Goal: Task Accomplishment & Management: Use online tool/utility

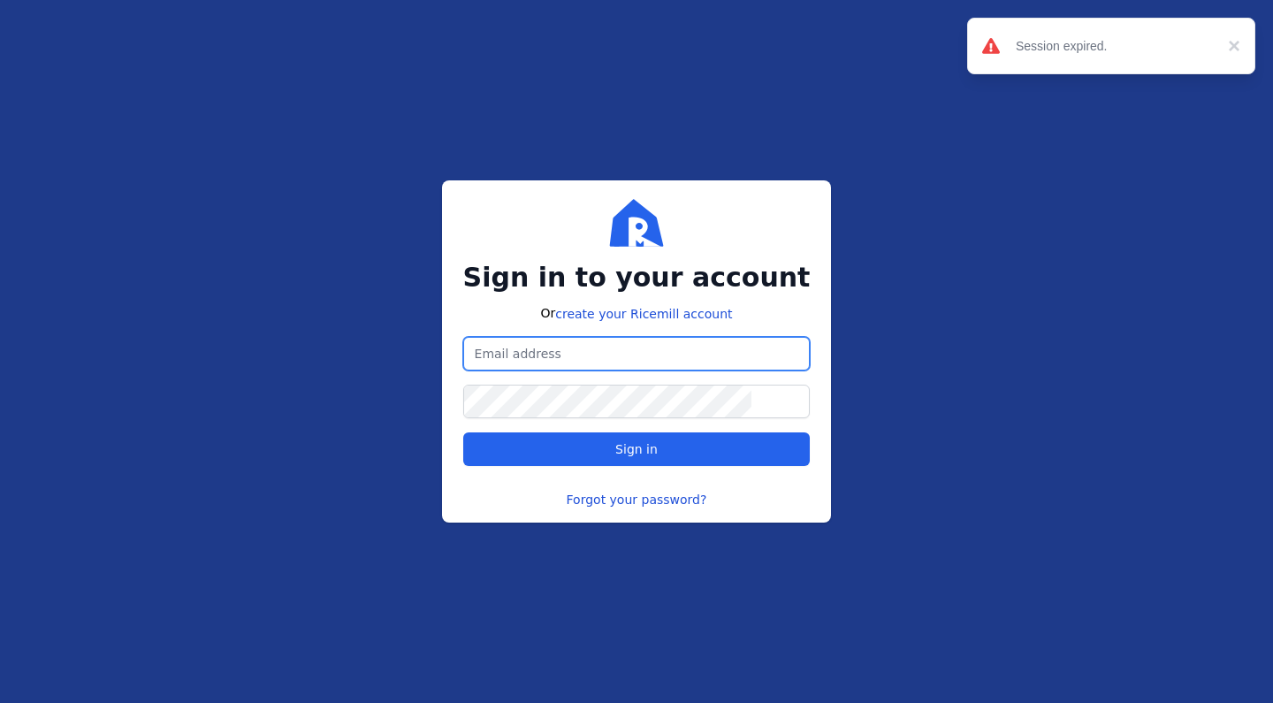
type input "[EMAIL_ADDRESS][DOMAIN_NAME]"
click at [637, 449] on button "Sign in" at bounding box center [636, 449] width 347 height 34
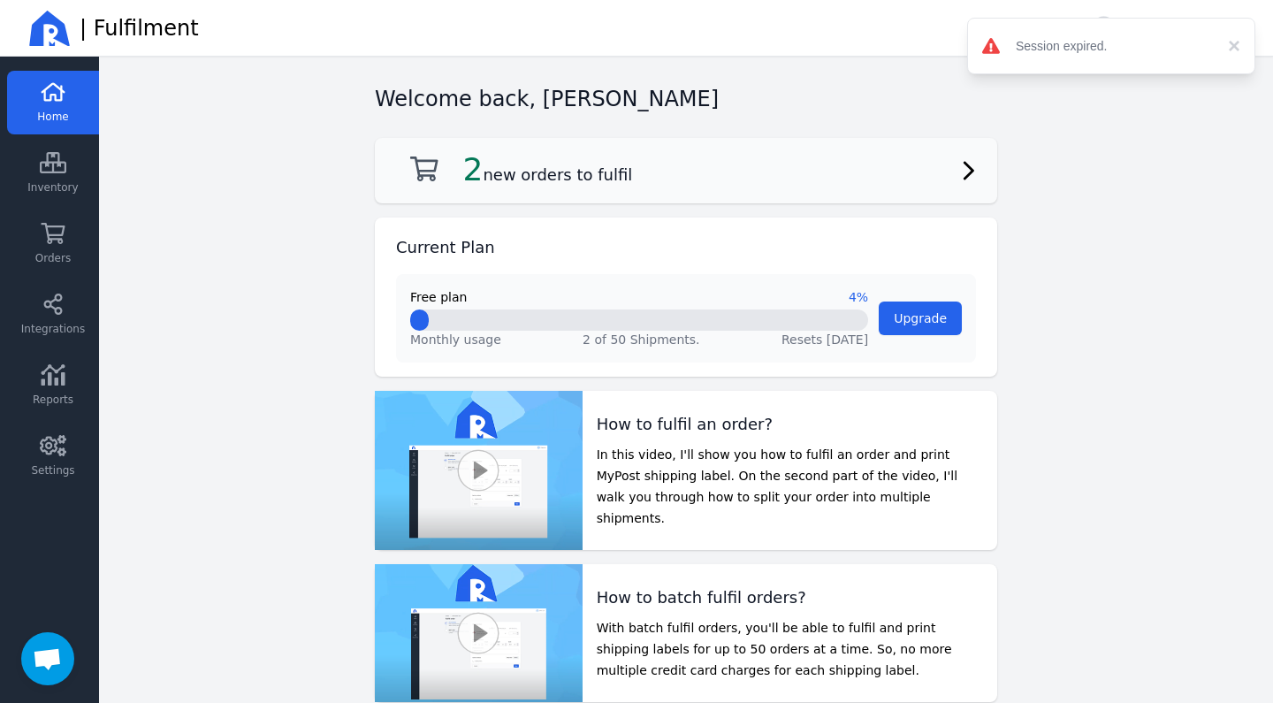
click at [456, 181] on div "2 new orders to fulfil" at bounding box center [514, 169] width 236 height 35
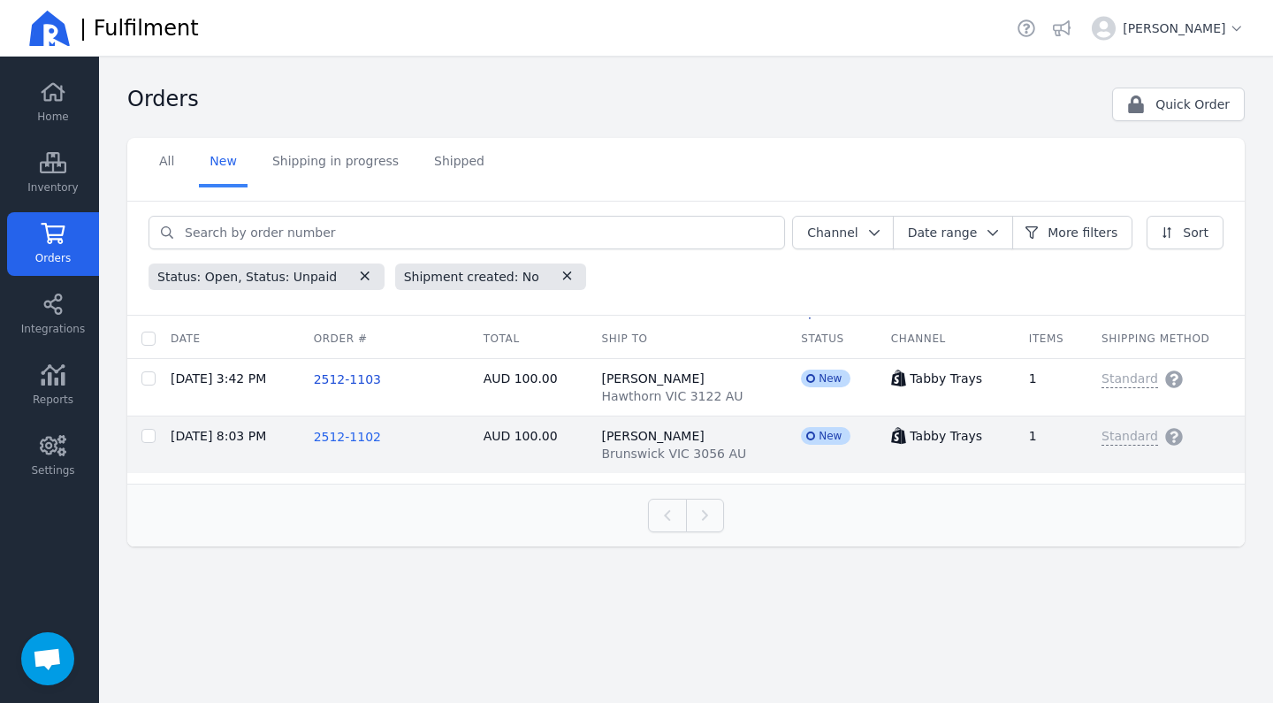
click at [376, 441] on span "2512-1102" at bounding box center [347, 437] width 67 height 14
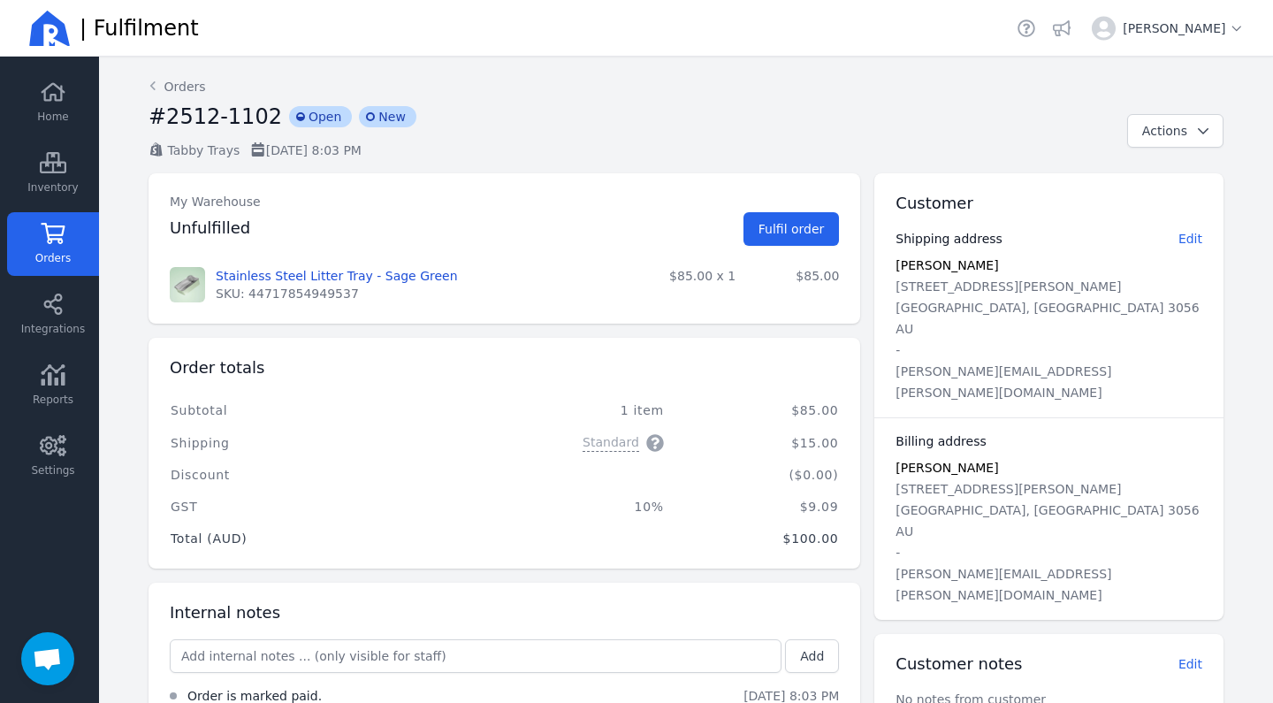
scroll to position [87, 0]
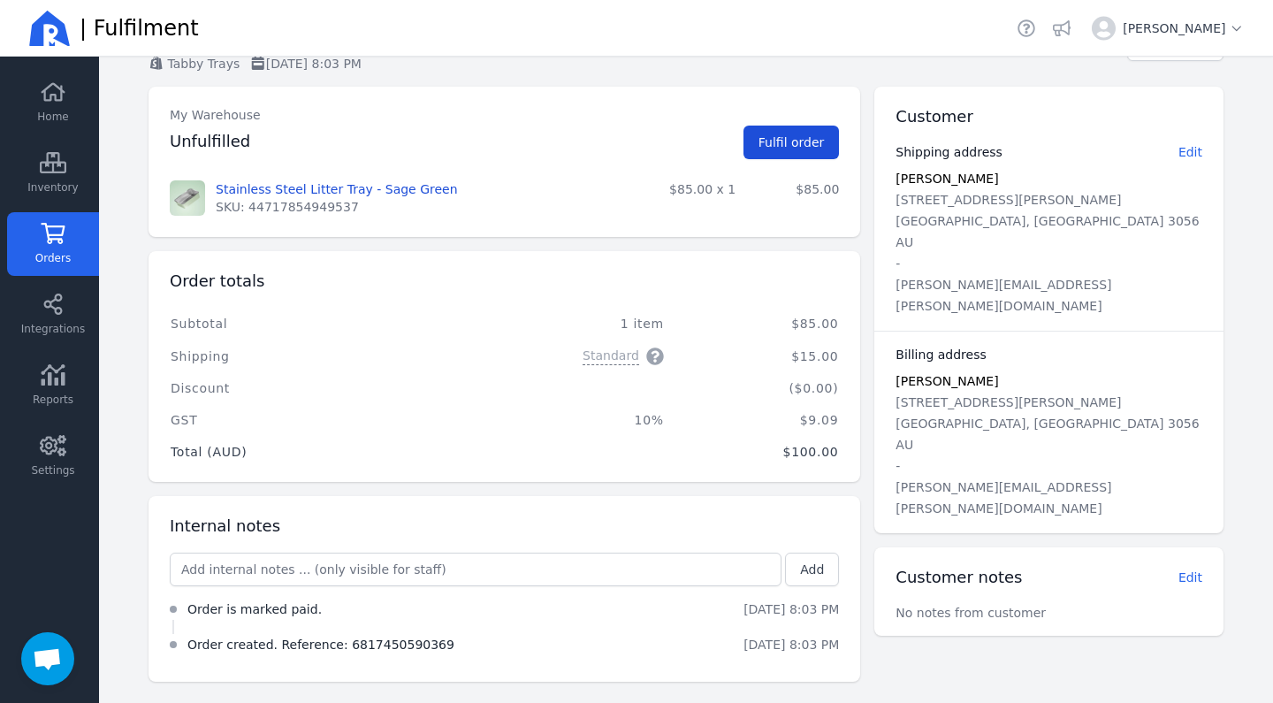
click at [771, 147] on span "Fulfil order" at bounding box center [792, 142] width 66 height 14
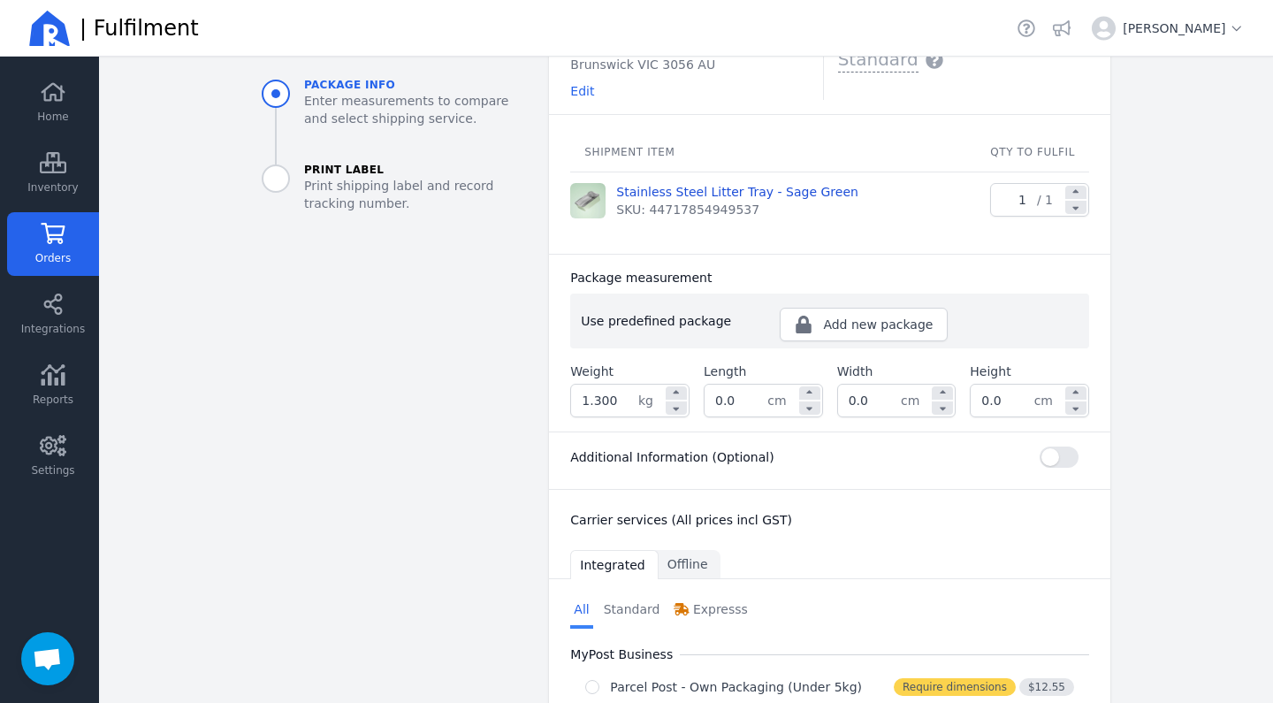
scroll to position [218, 0]
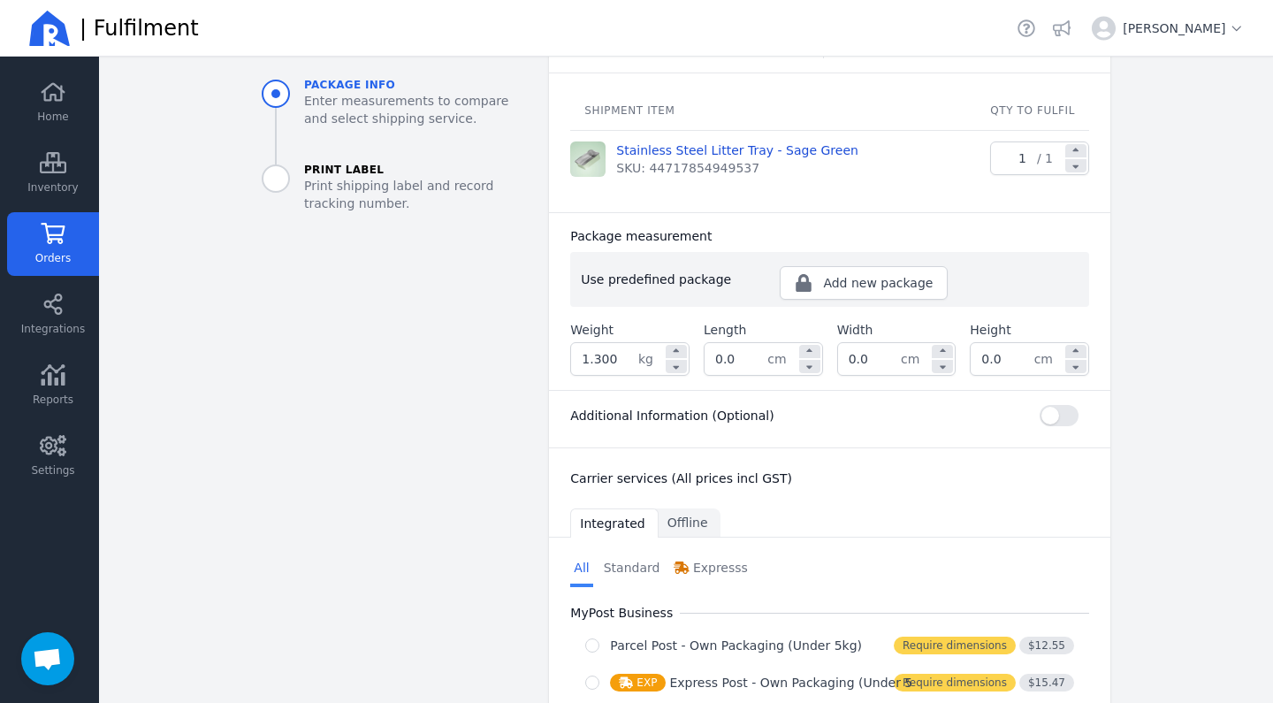
click at [596, 360] on input "1.300" at bounding box center [604, 359] width 67 height 32
type input "1.700"
click at [737, 361] on input "0.0" at bounding box center [736, 359] width 63 height 32
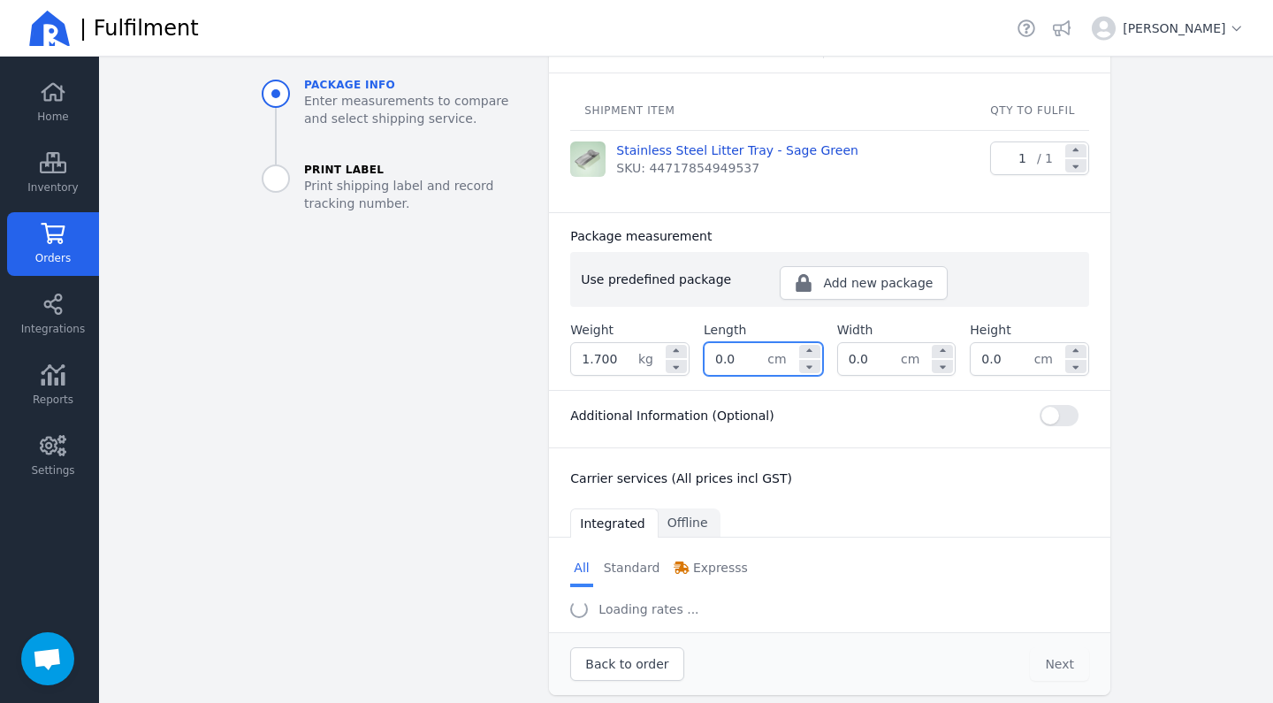
click at [737, 361] on input "0.0" at bounding box center [736, 359] width 63 height 32
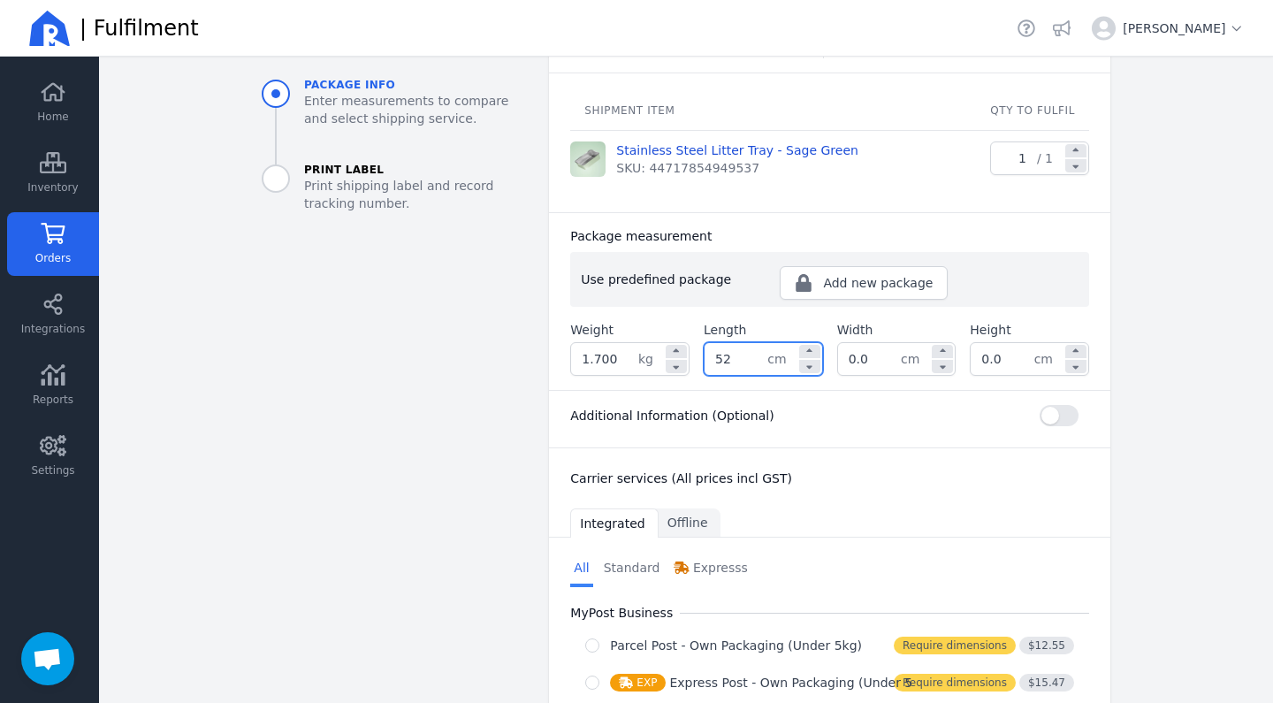
type input "52.0"
click at [872, 363] on input "0.0" at bounding box center [869, 359] width 63 height 32
type input "36.0"
click at [1003, 357] on input "0.0" at bounding box center [1002, 359] width 63 height 32
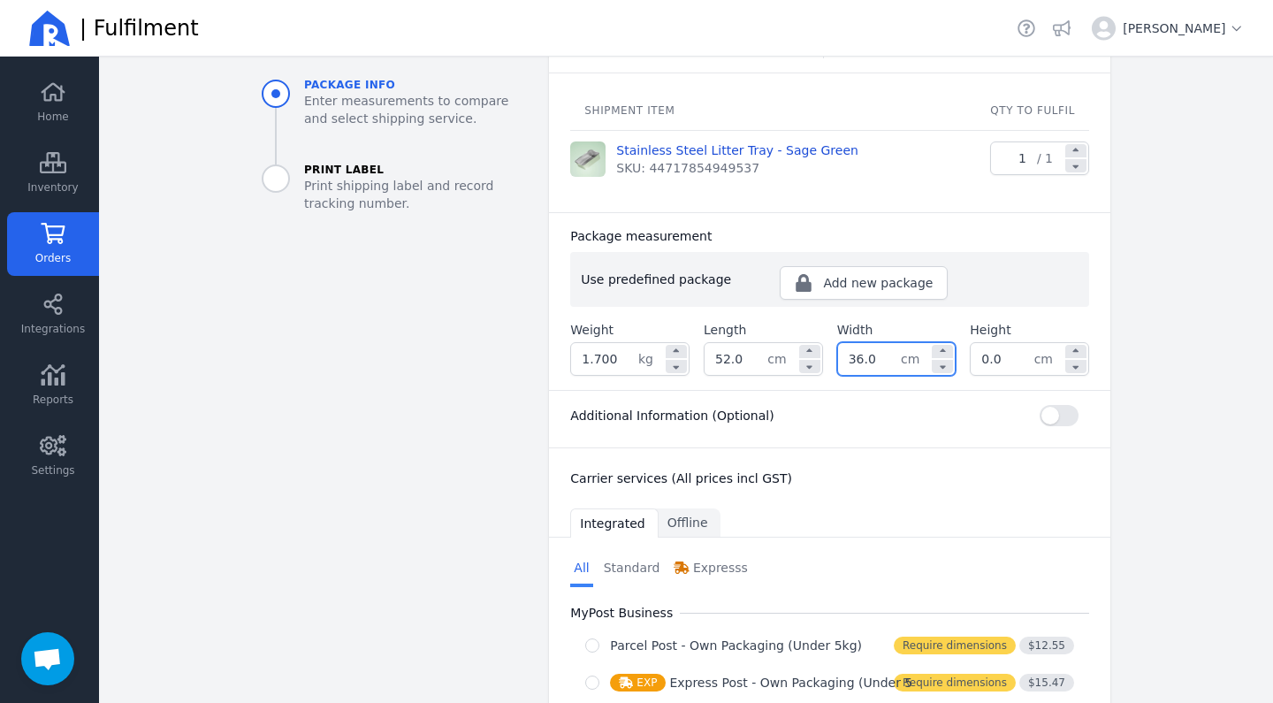
click at [1003, 357] on input "0.0" at bounding box center [1002, 359] width 63 height 32
type input "20.0"
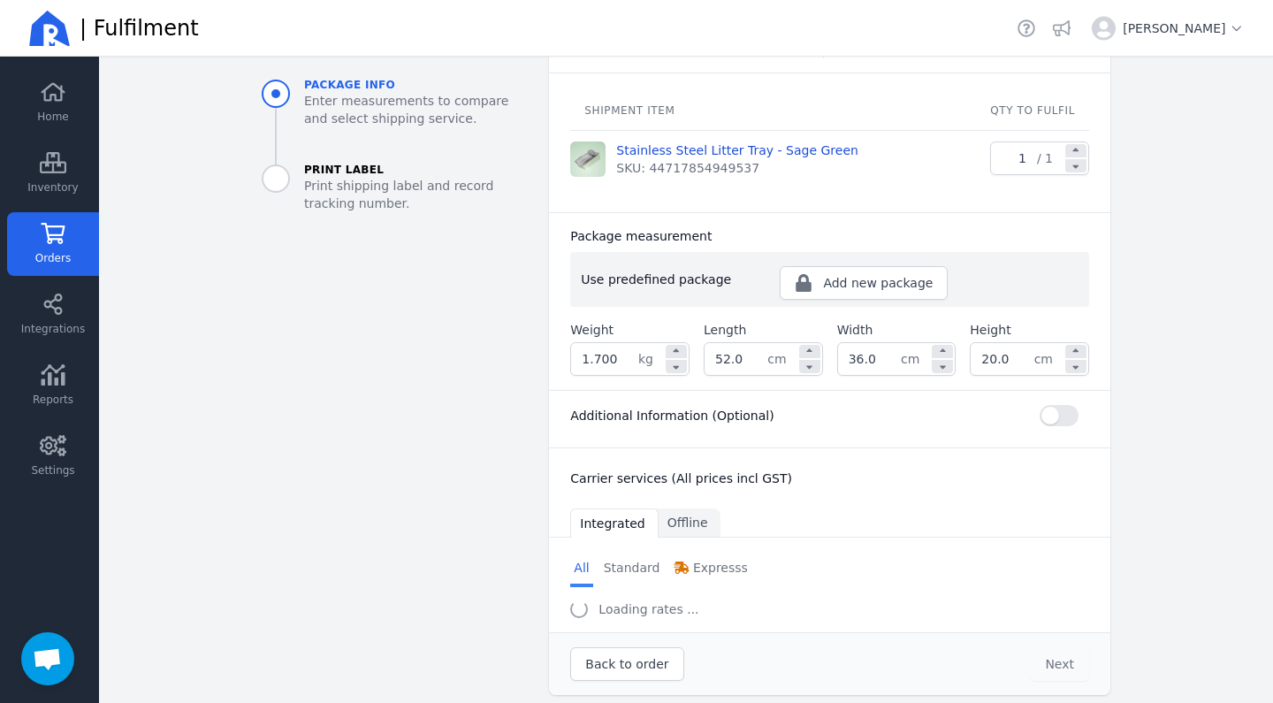
click at [1032, 461] on div "Carrier services (All prices incl GST)" at bounding box center [829, 474] width 561 height 53
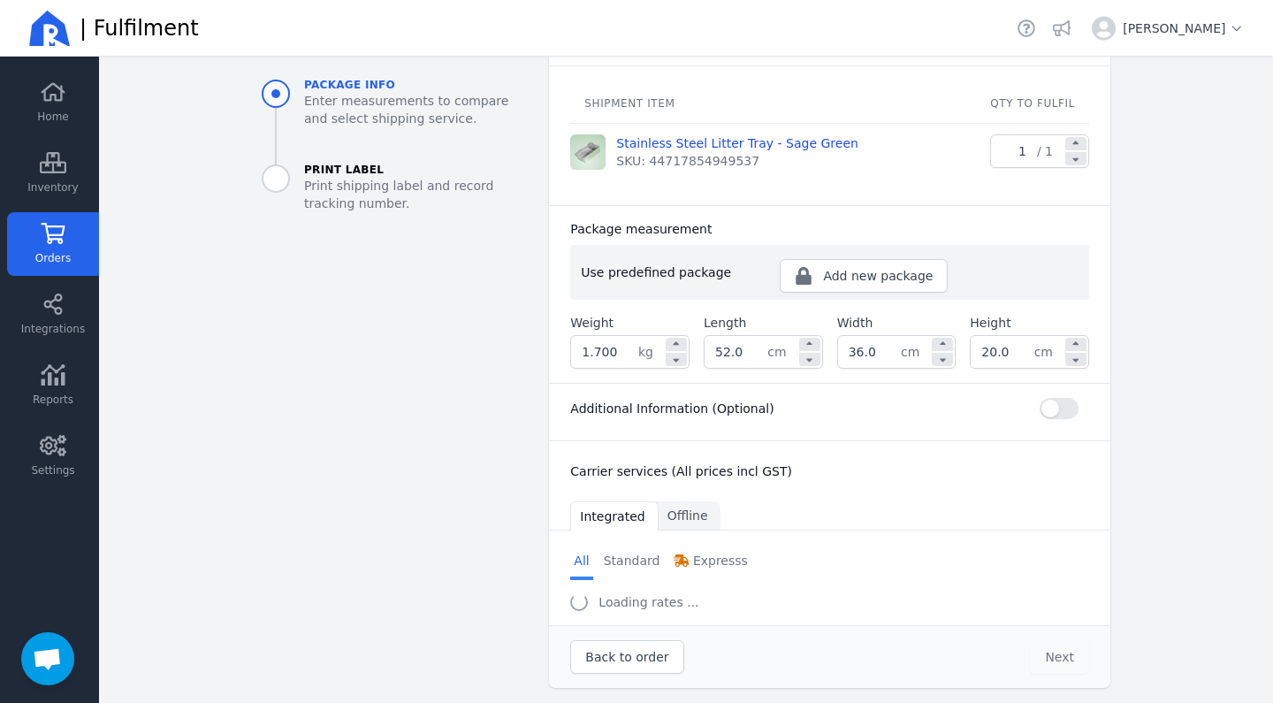
click at [1050, 413] on button "button" at bounding box center [1059, 408] width 39 height 21
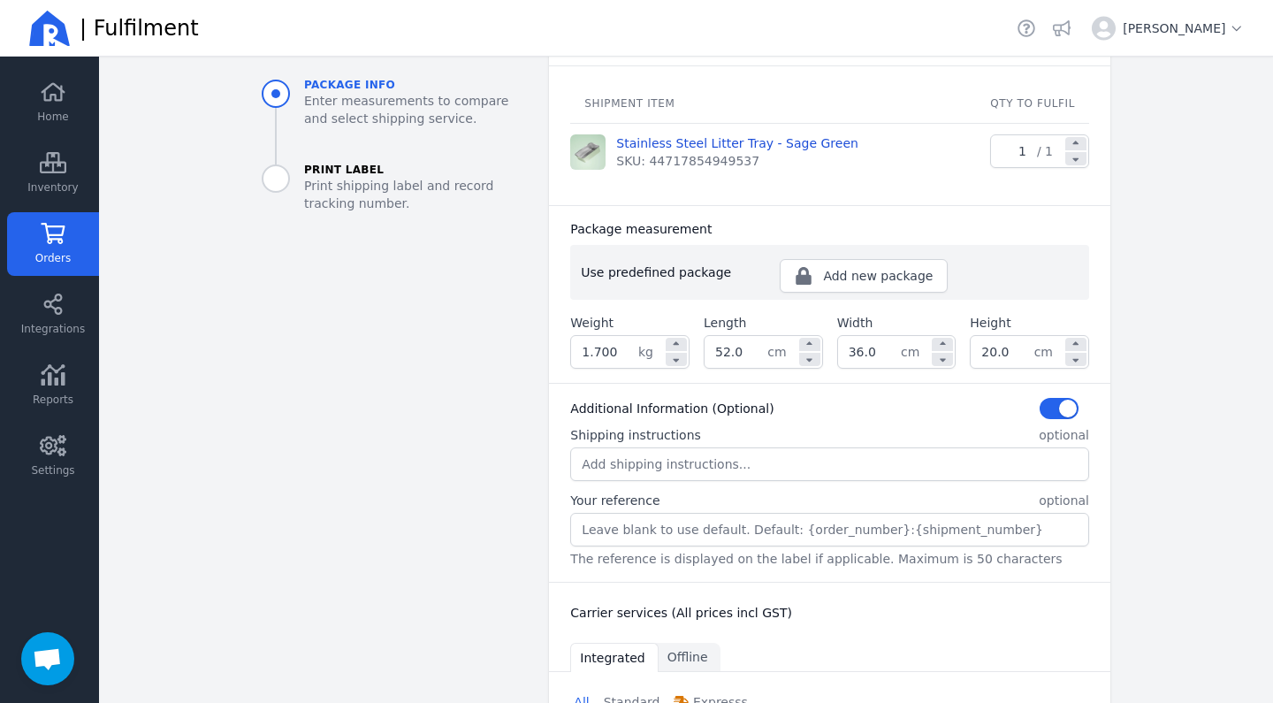
click at [1050, 414] on button "button" at bounding box center [1059, 408] width 39 height 21
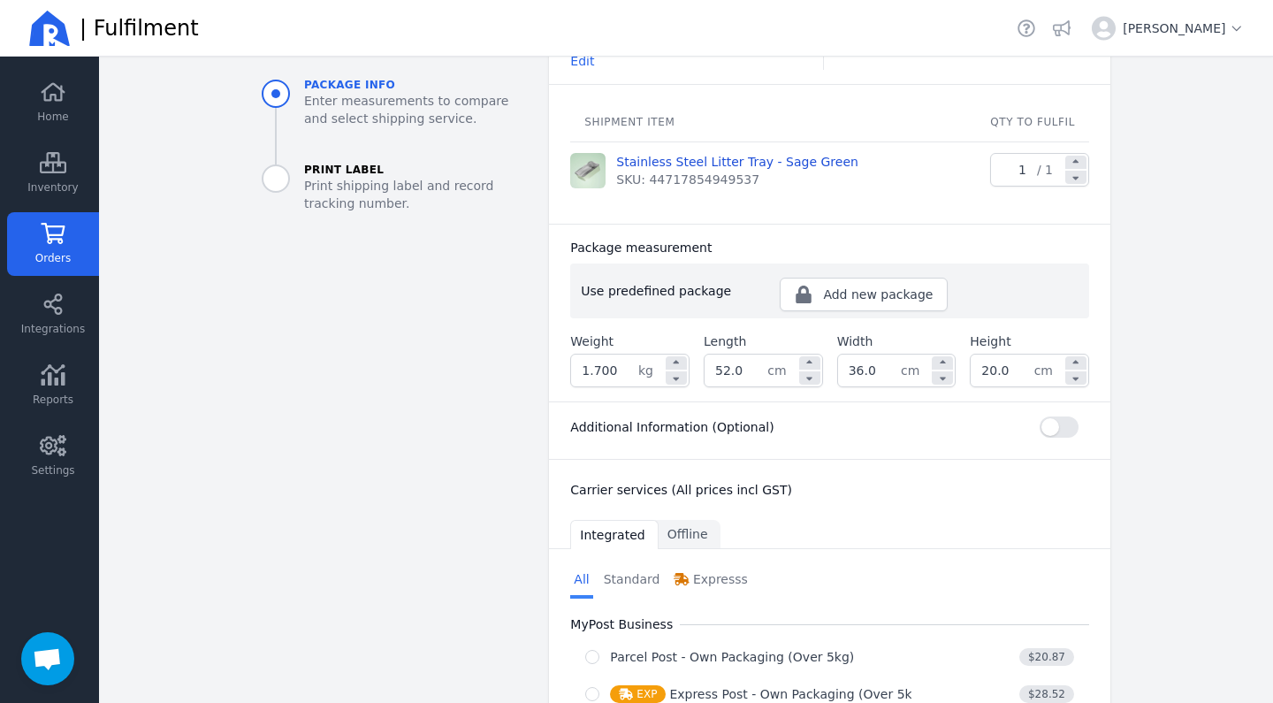
scroll to position [248, 0]
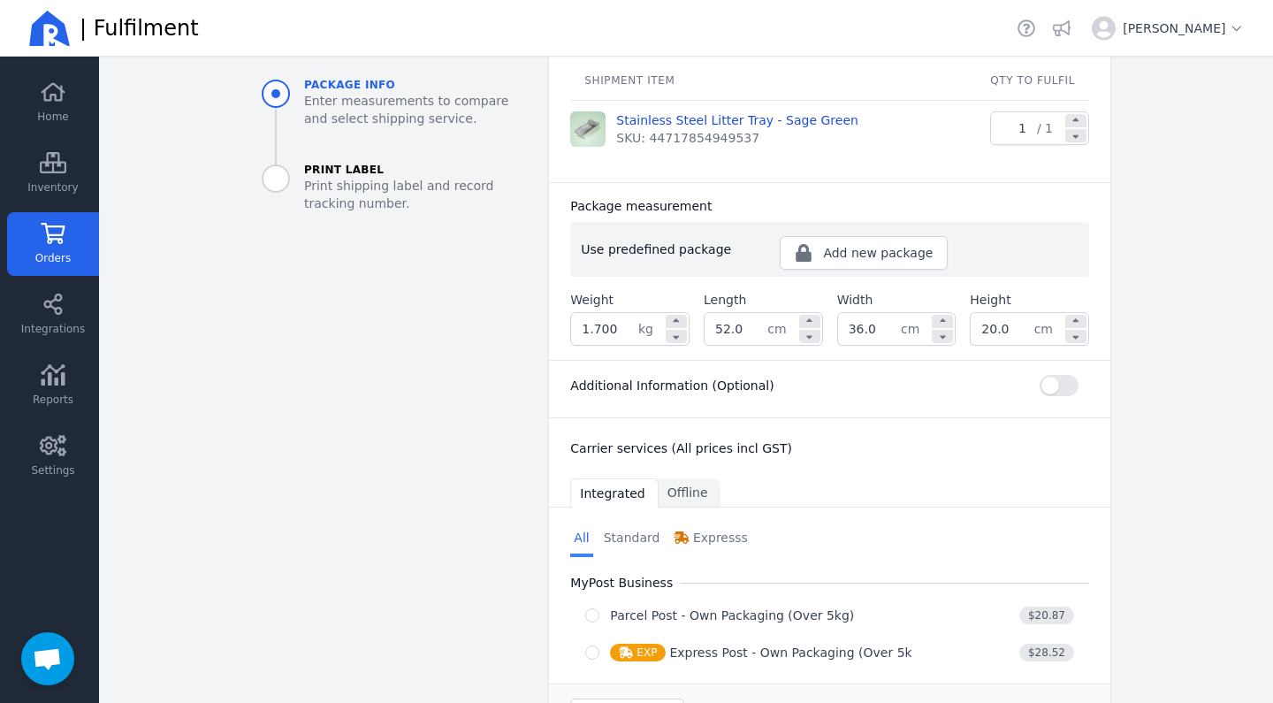
click at [1055, 378] on button "button" at bounding box center [1059, 385] width 39 height 21
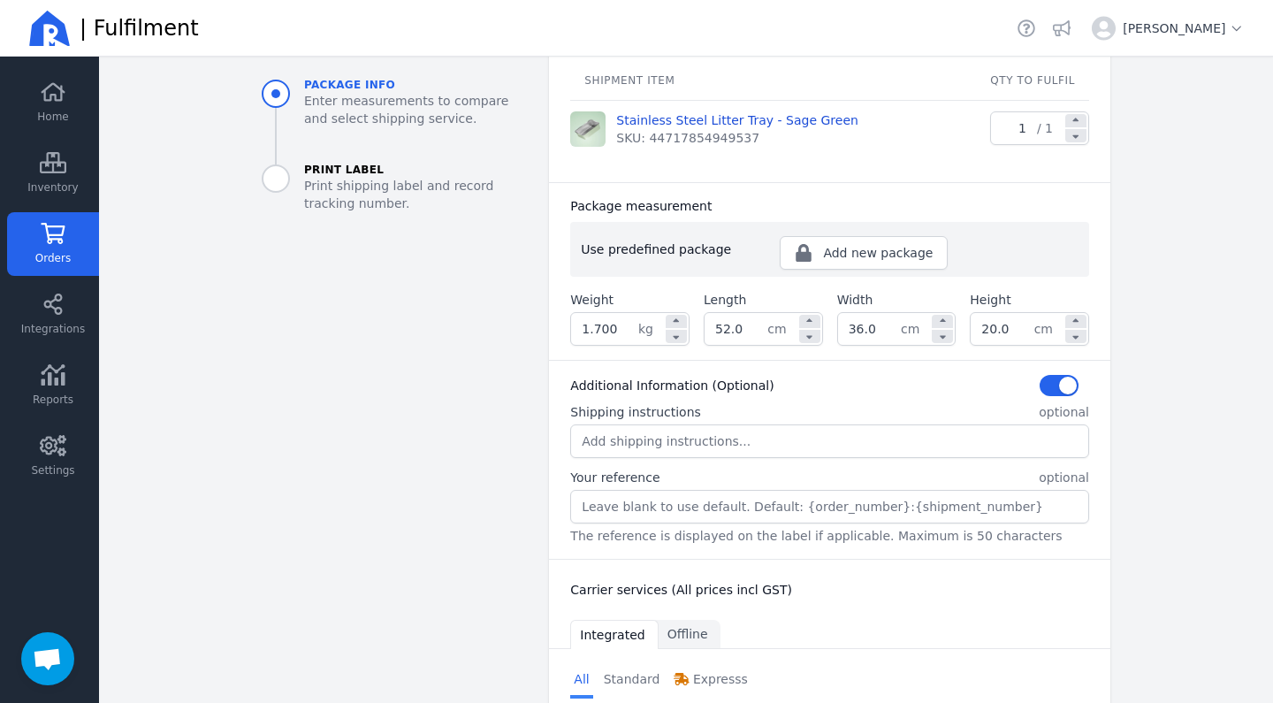
click at [798, 498] on input "Your reference" at bounding box center [829, 507] width 517 height 32
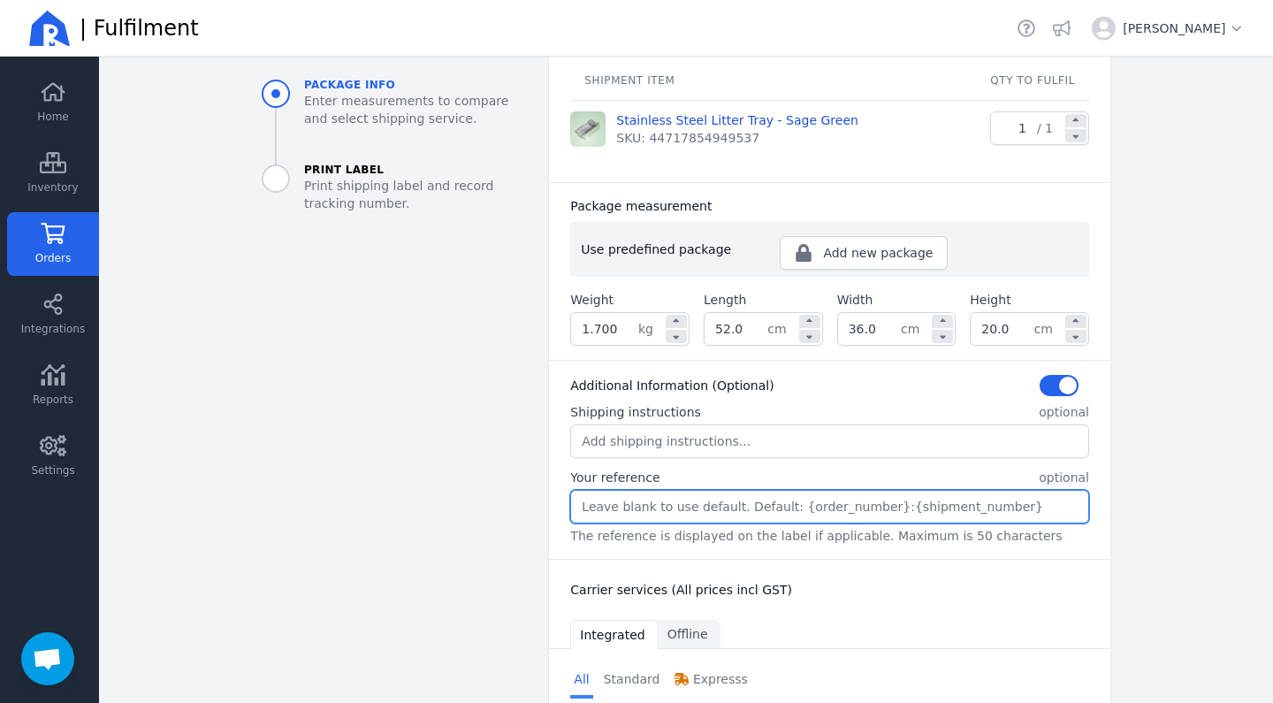
paste input "TT1102"
type input "TT1102"
click at [922, 499] on input "TT1102" at bounding box center [829, 507] width 517 height 32
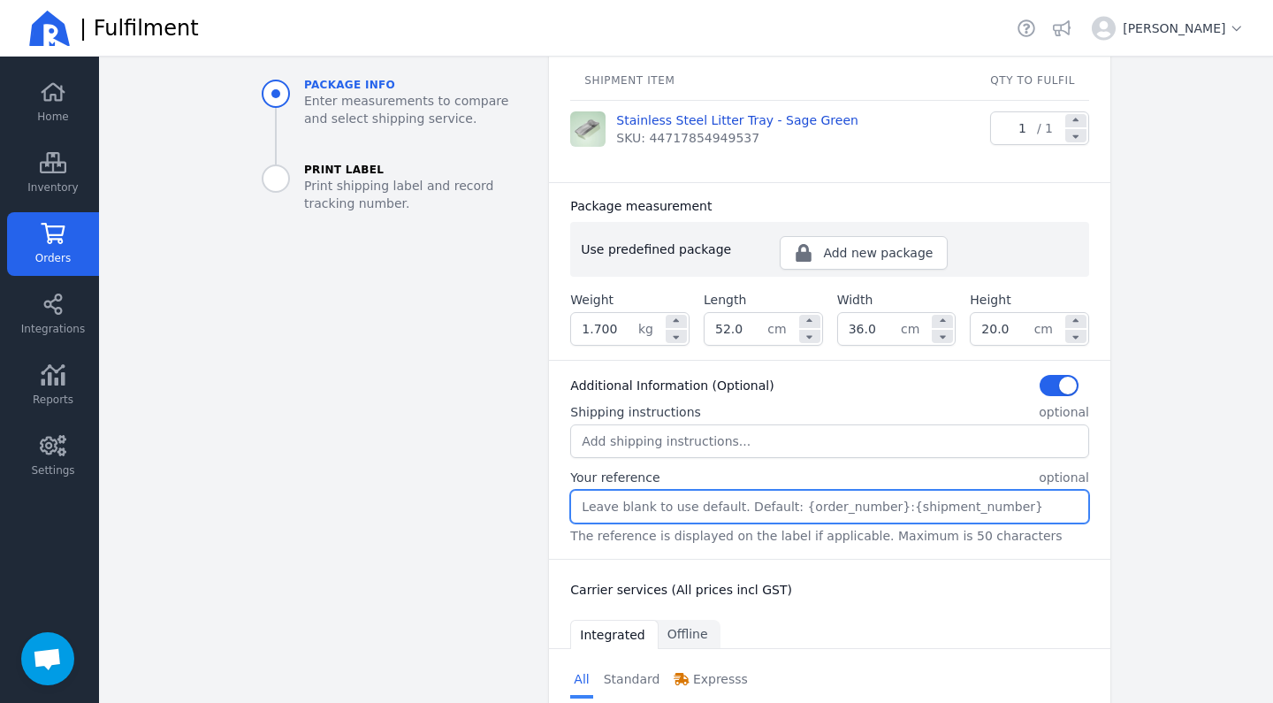
click at [1174, 546] on main "Back Orders Order #2512-1102 Fulfil order Package info Enter measurements to co…" at bounding box center [686, 380] width 1174 height 646
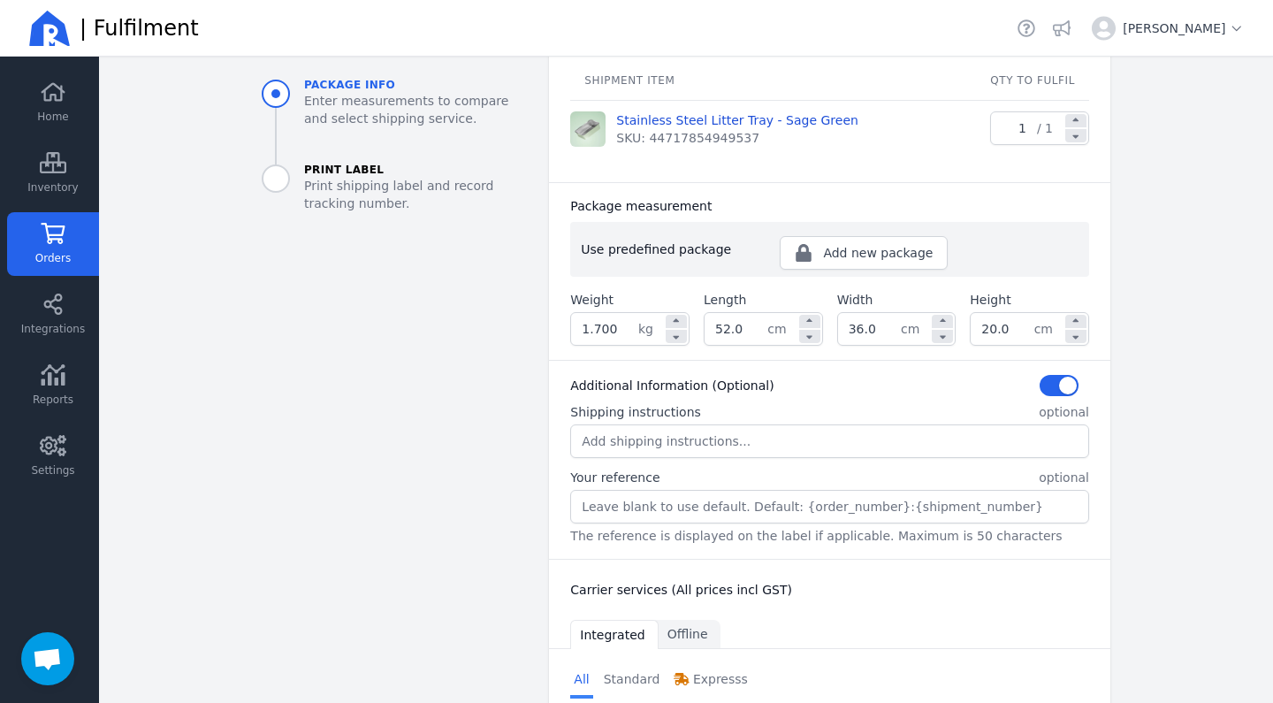
click at [1065, 383] on button "button" at bounding box center [1059, 385] width 39 height 21
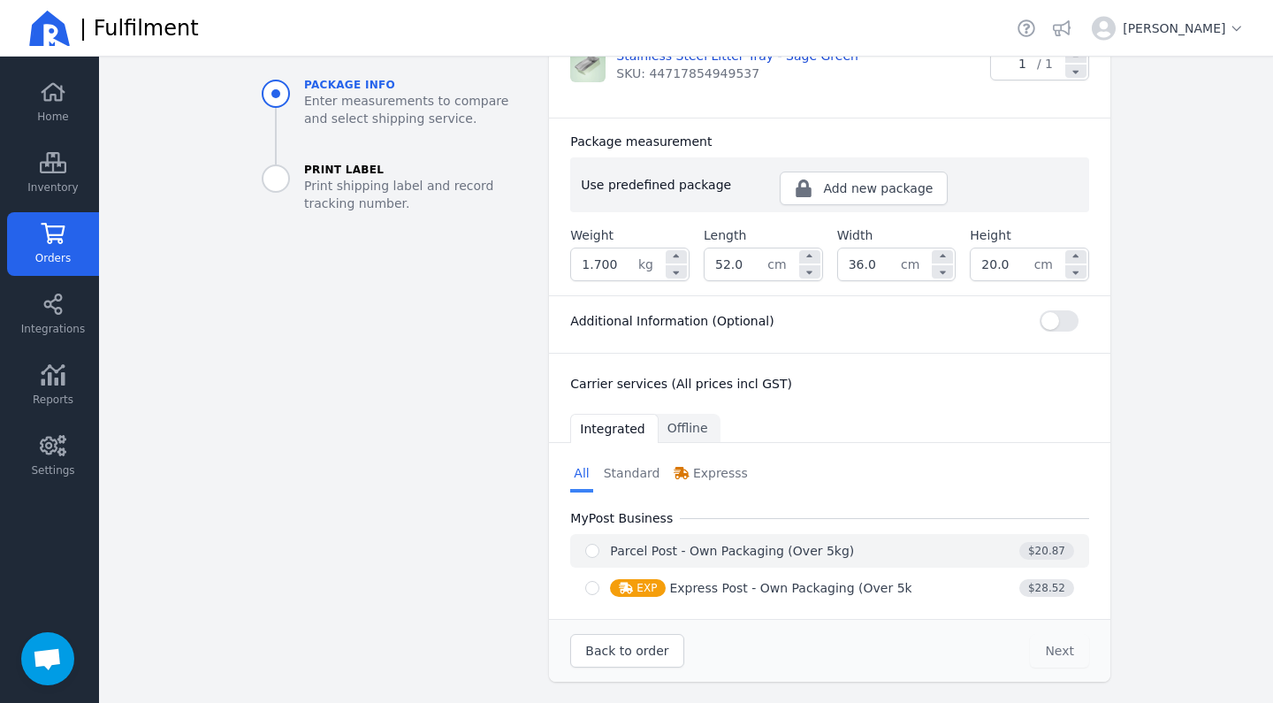
scroll to position [312, 0]
click at [689, 555] on div "Parcel Post - Own Packaging (Over 5kg)" at bounding box center [732, 551] width 244 height 18
radio input "true"
select select "0"
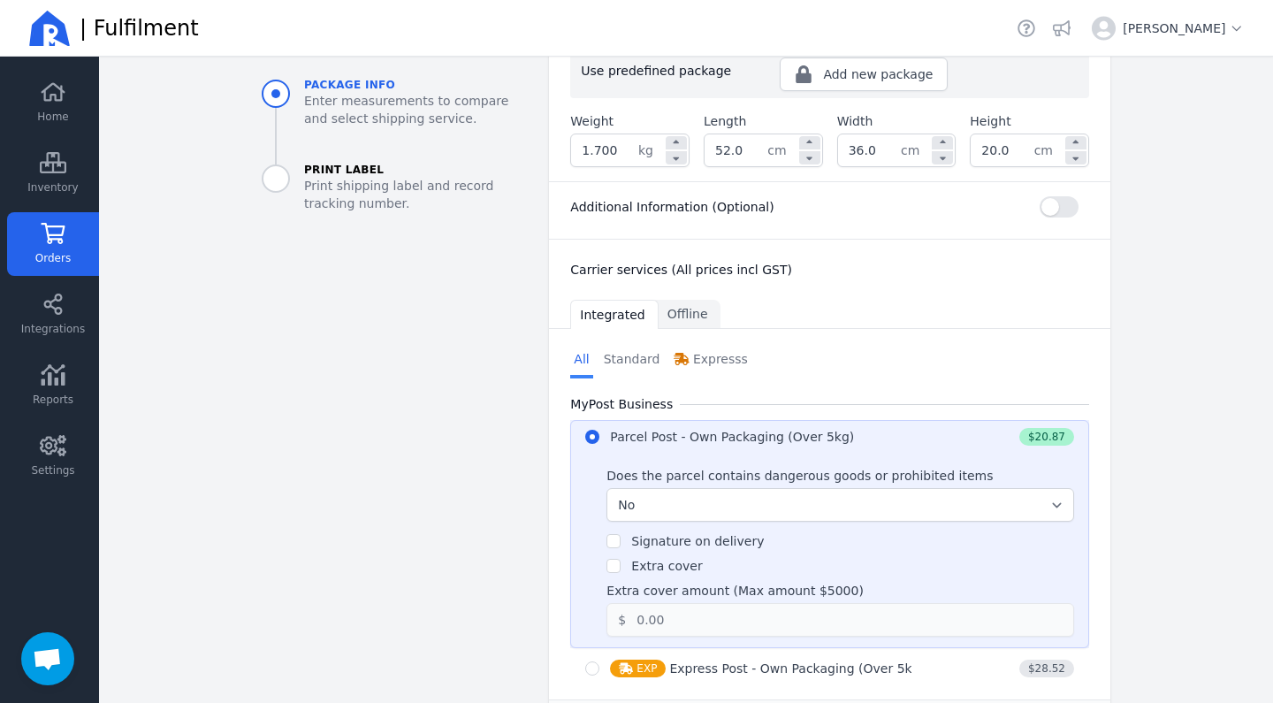
scroll to position [453, 0]
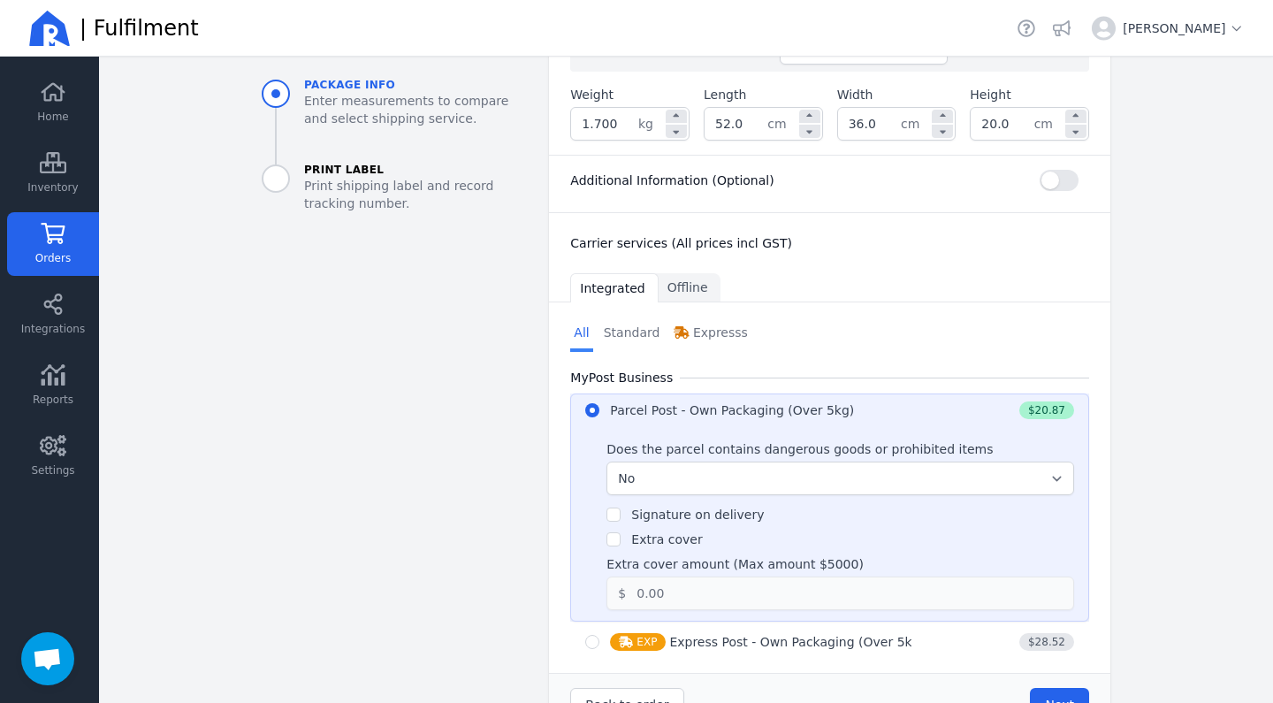
click at [701, 521] on label "Signature on delivery" at bounding box center [697, 515] width 133 height 14
click at [621, 521] on input "Signature on delivery" at bounding box center [614, 515] width 14 height 14
checkbox input "true"
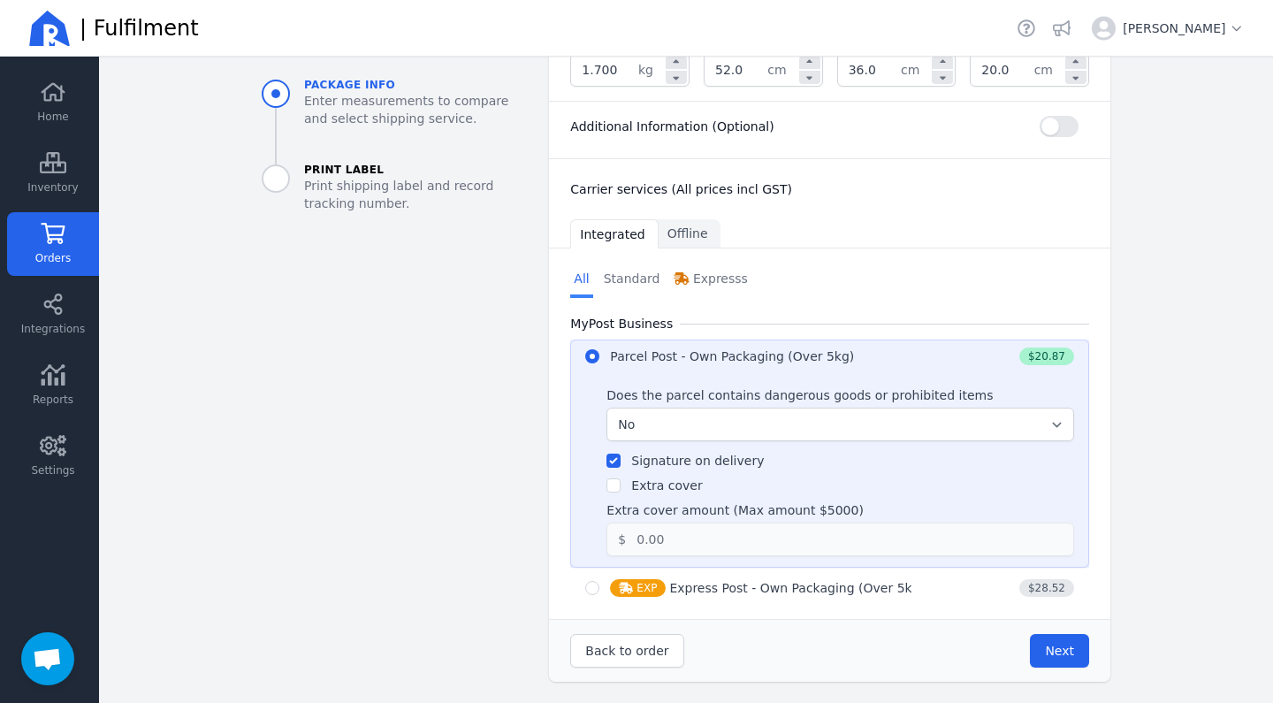
scroll to position [507, 0]
click at [1064, 653] on span "Next" at bounding box center [1059, 651] width 29 height 14
type input "52.0"
type input "36.0"
type input "20.0"
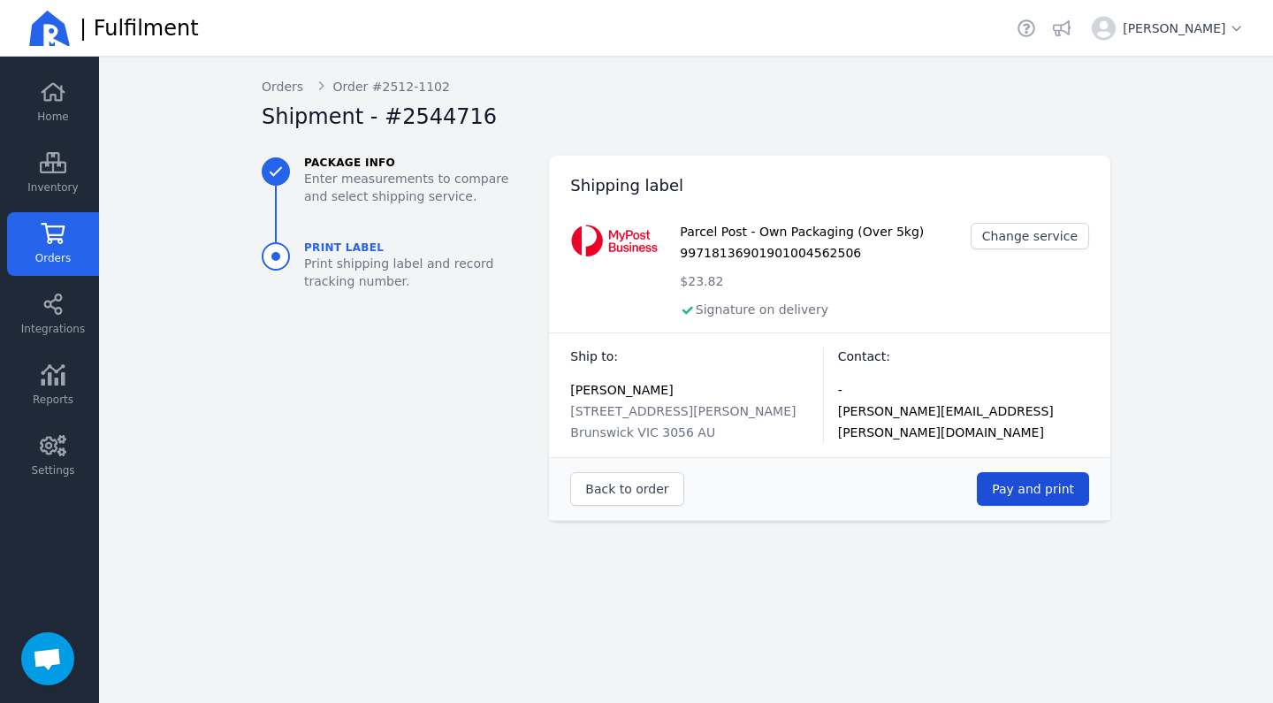
click at [1038, 488] on span "Pay and print" at bounding box center [1033, 489] width 82 height 14
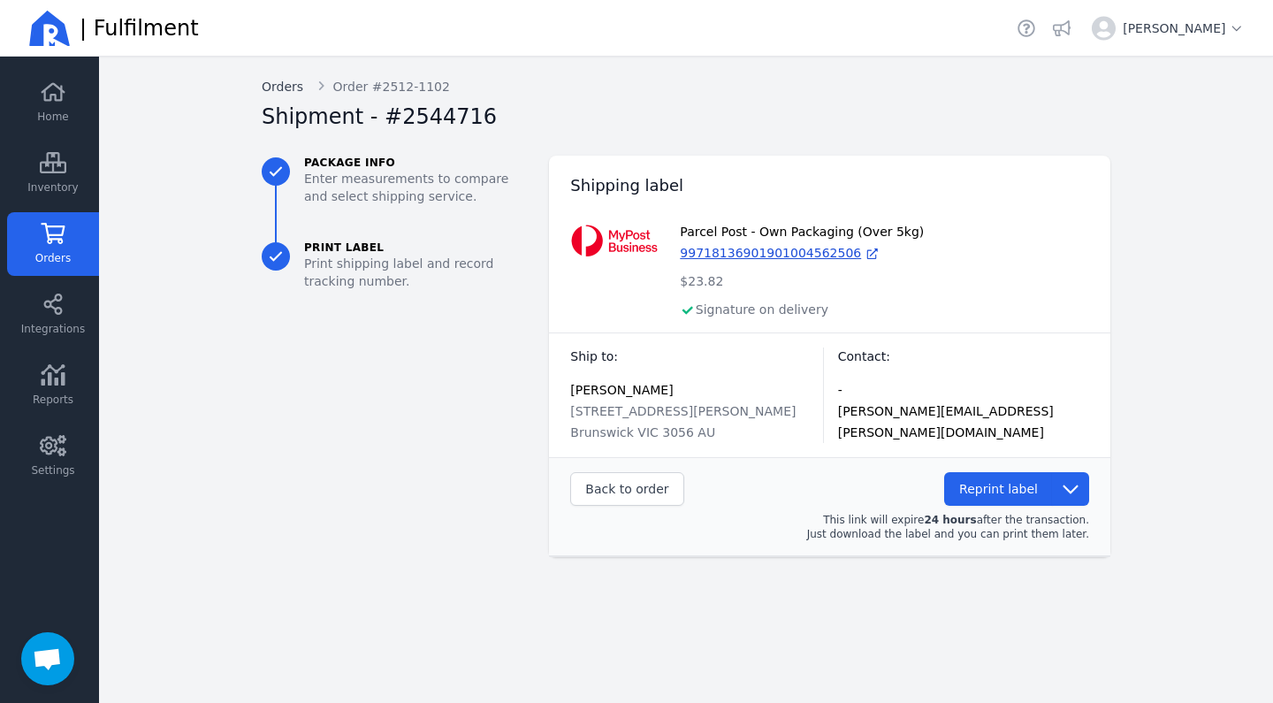
click at [289, 89] on link "Orders" at bounding box center [283, 87] width 42 height 18
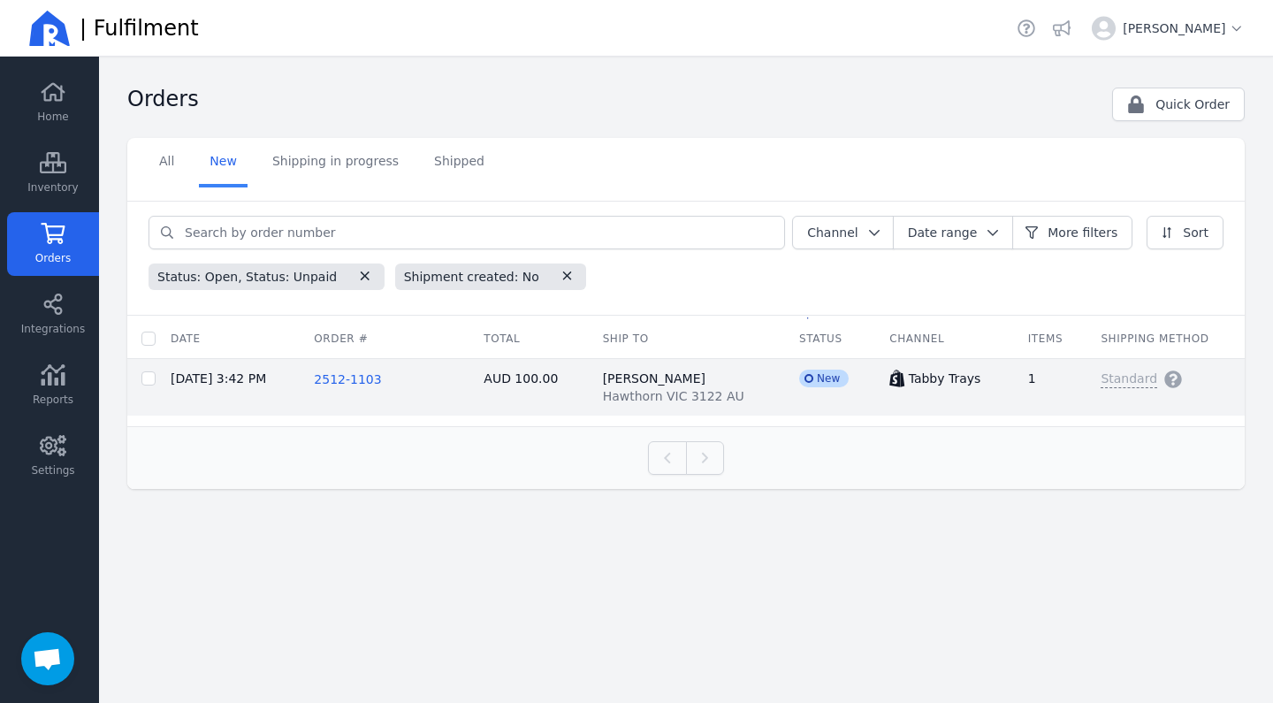
click at [366, 386] on span "2512-1103" at bounding box center [347, 379] width 67 height 14
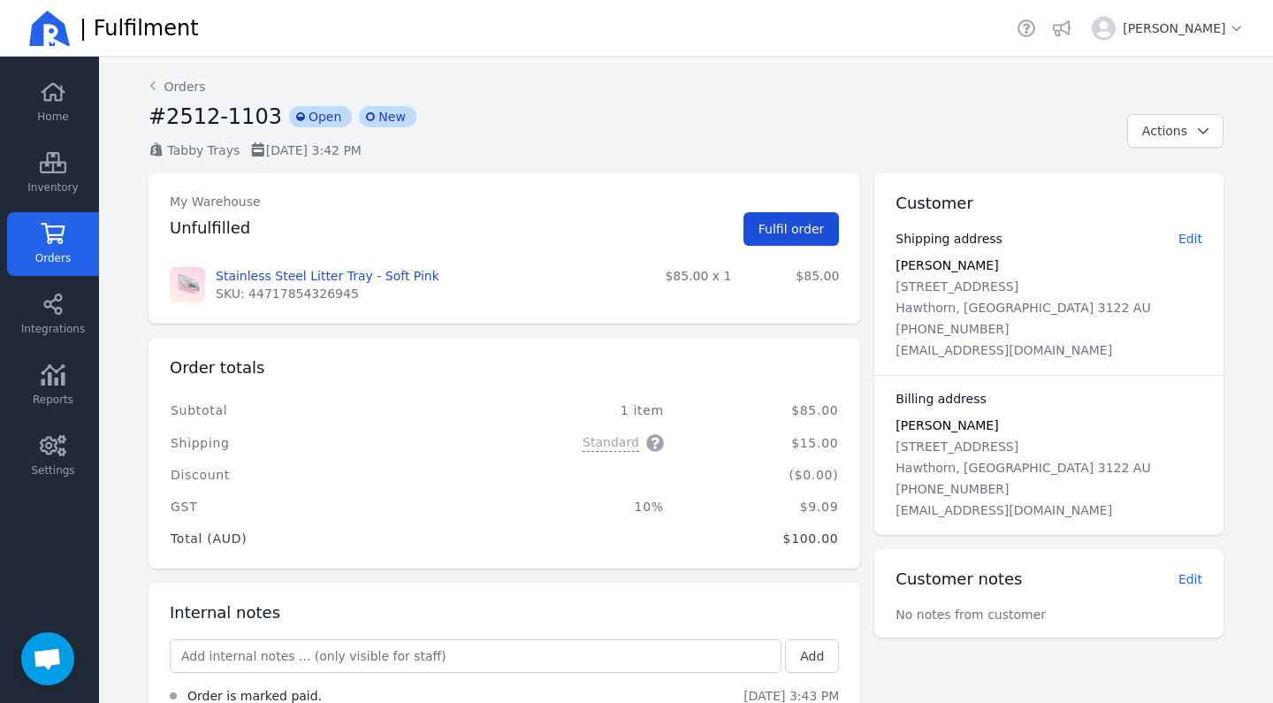
click at [791, 233] on span "Fulfil order" at bounding box center [792, 229] width 66 height 14
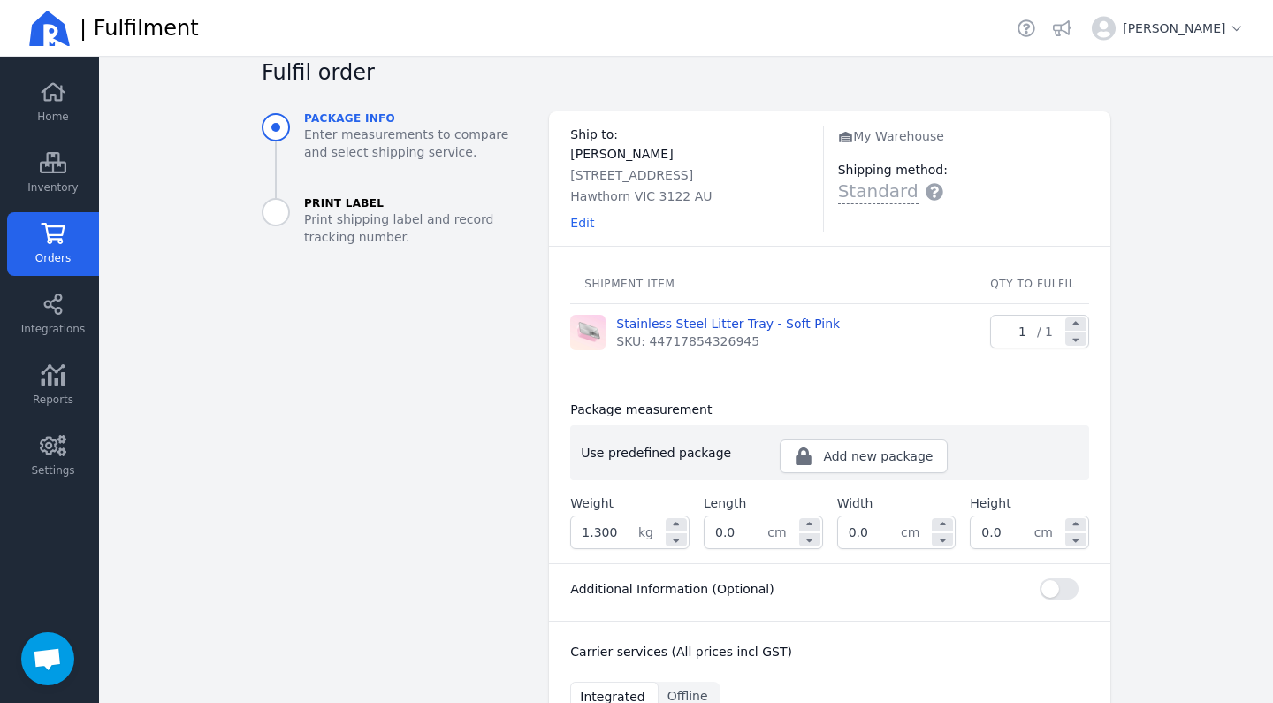
scroll to position [145, 0]
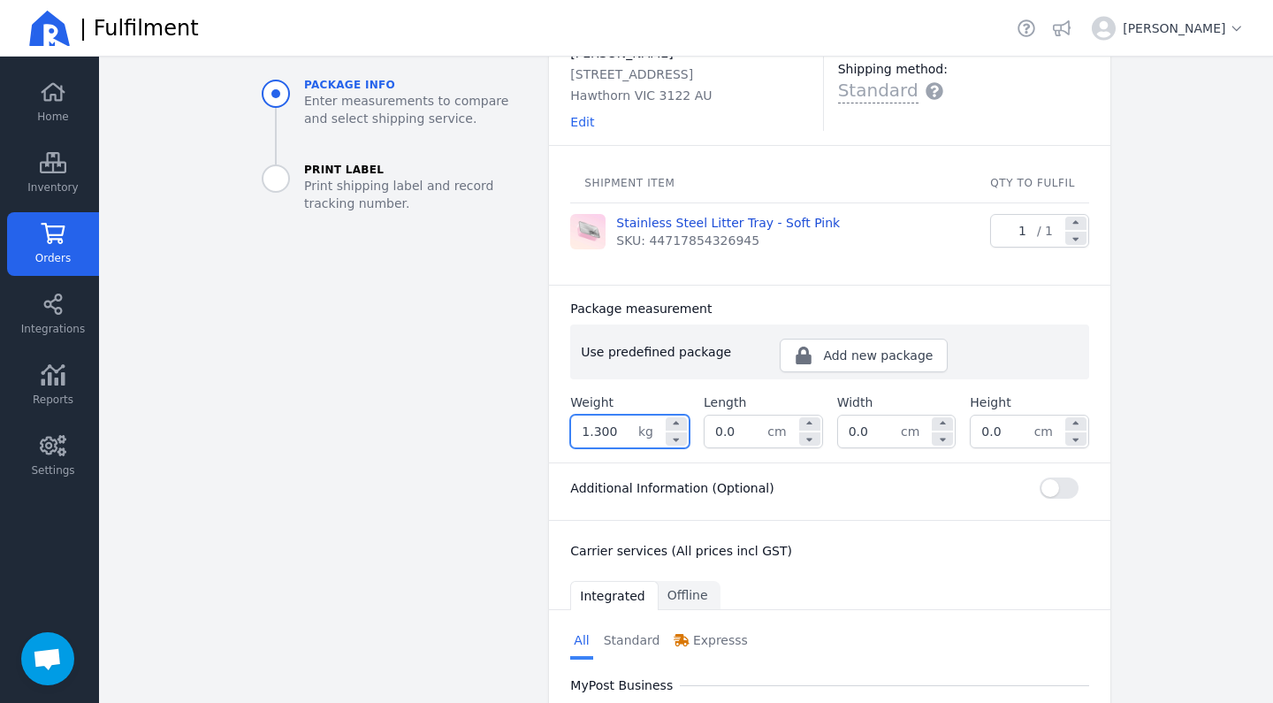
click at [599, 434] on input "1.300" at bounding box center [604, 432] width 67 height 32
type input "1.700"
click at [724, 429] on input "0.0" at bounding box center [736, 432] width 63 height 32
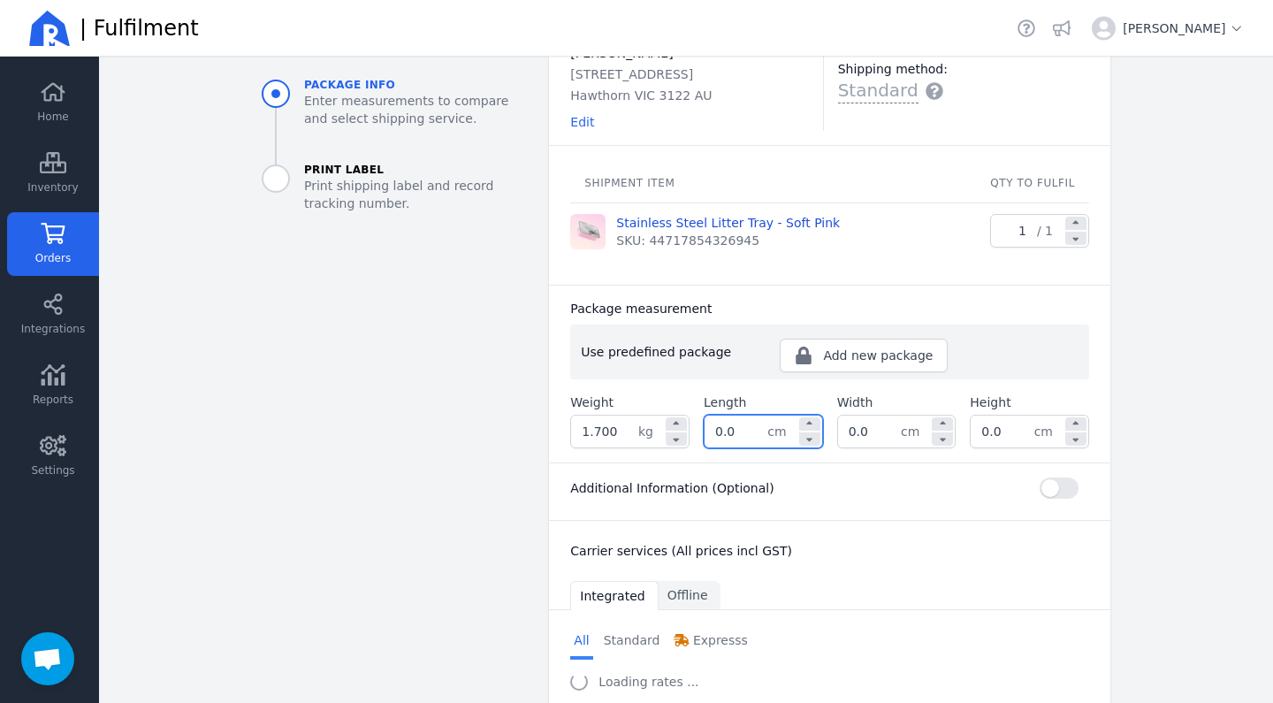
click at [724, 429] on input "0.0" at bounding box center [736, 432] width 63 height 32
type input "52.0"
click at [882, 431] on input "0.0" at bounding box center [869, 432] width 63 height 32
type input "36.0"
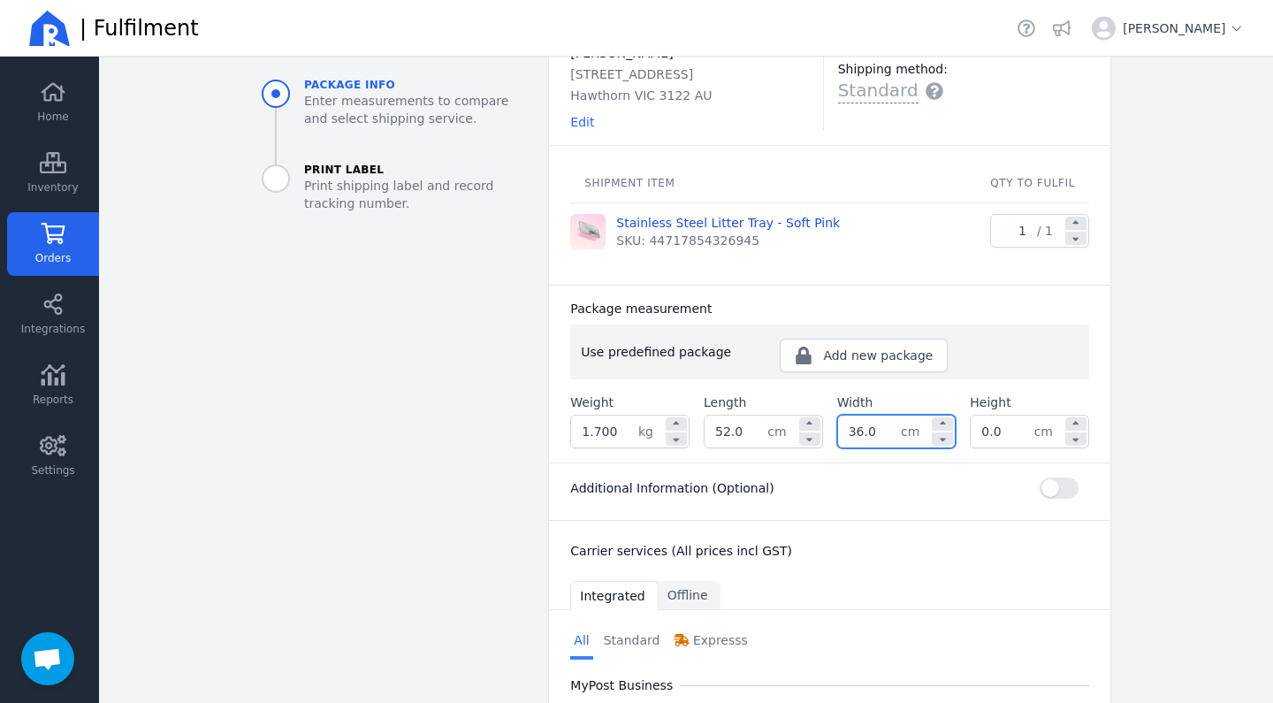
click at [1004, 437] on input "0.0" at bounding box center [1002, 432] width 63 height 32
type input "20.0"
click at [1138, 413] on div "Back Orders Order #2512-1103 Fulfil order Package info Enter measurements to co…" at bounding box center [685, 391] width 905 height 958
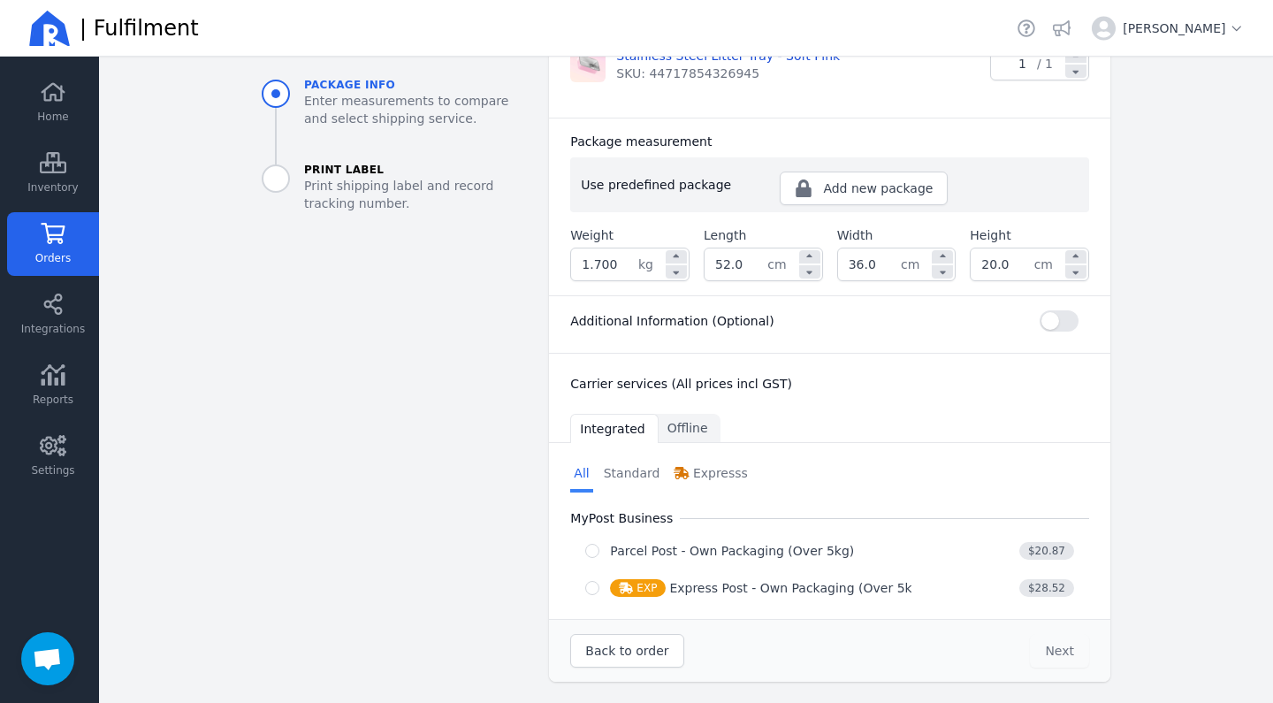
scroll to position [0, 0]
click at [1064, 313] on button "button" at bounding box center [1059, 320] width 39 height 21
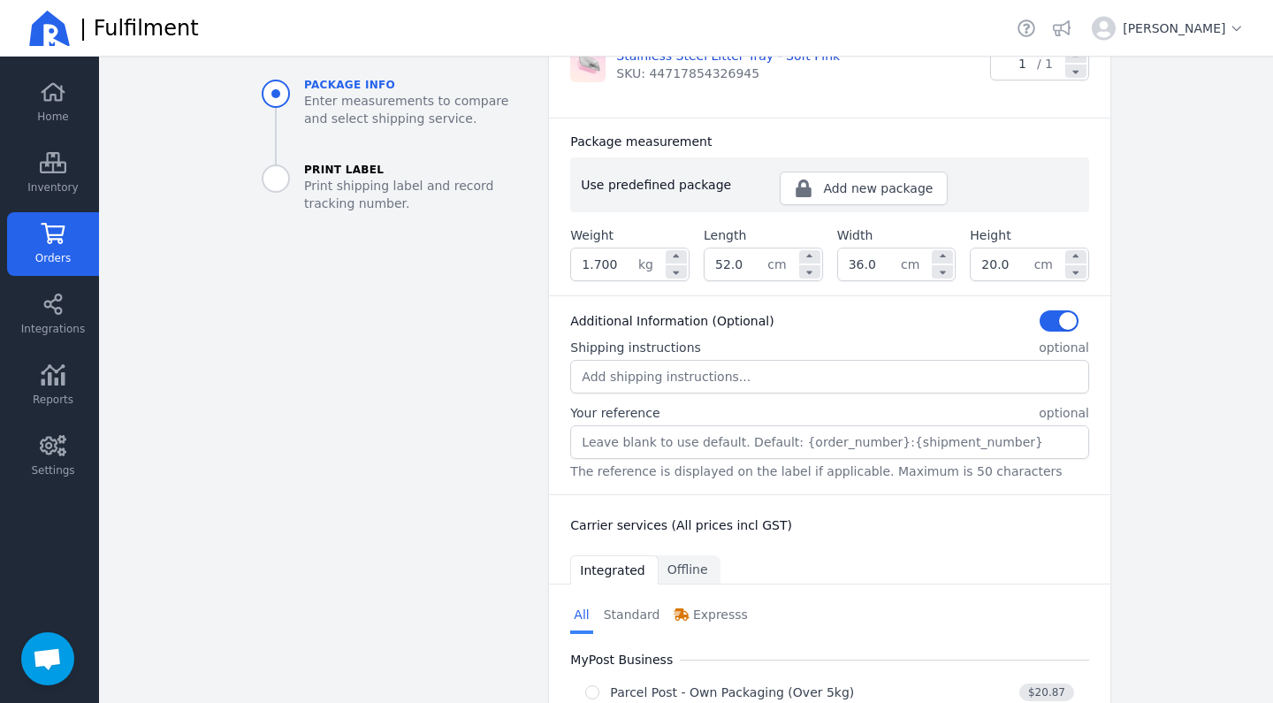
click at [661, 450] on input "Your reference" at bounding box center [829, 442] width 517 height 32
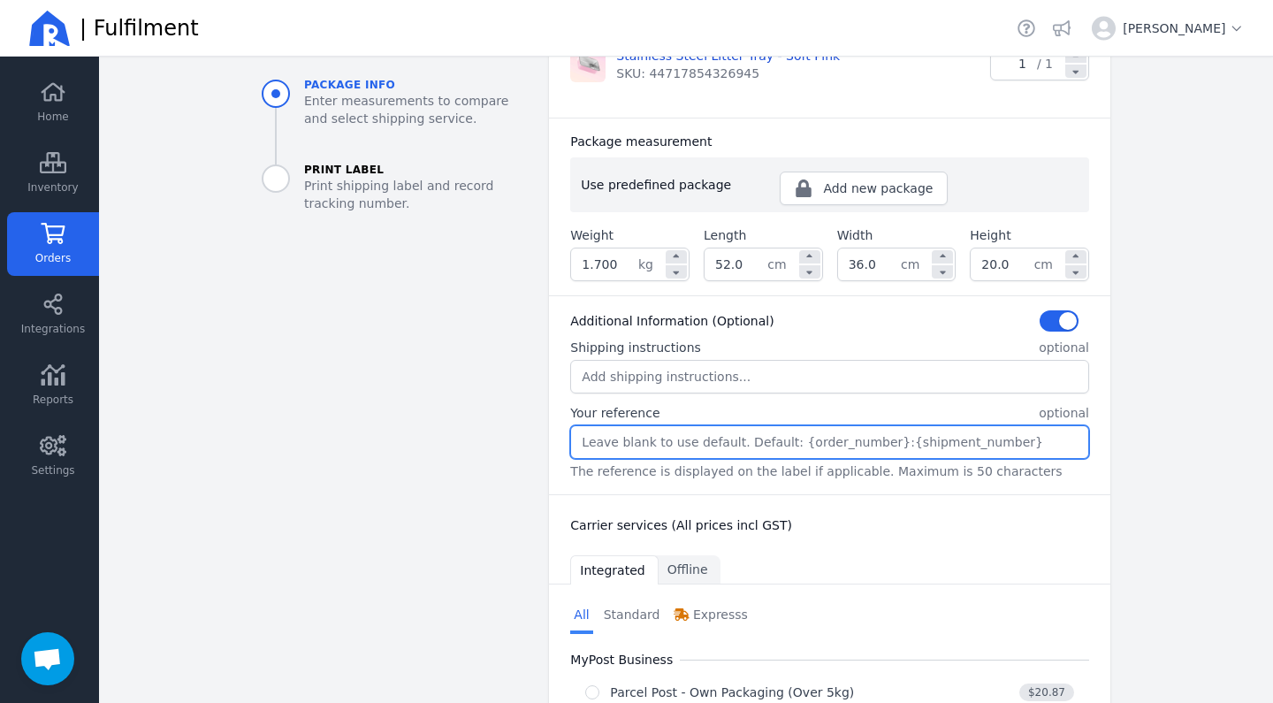
paste input "TT1103"
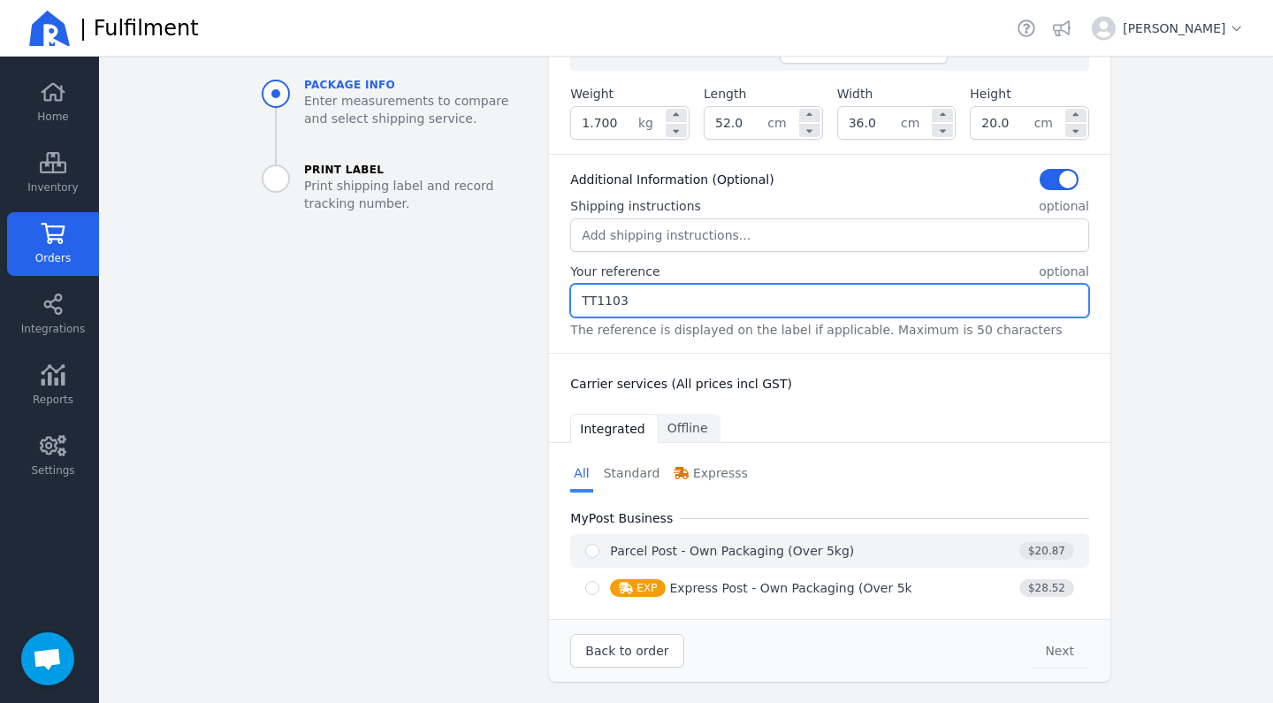
type input "TT1103"
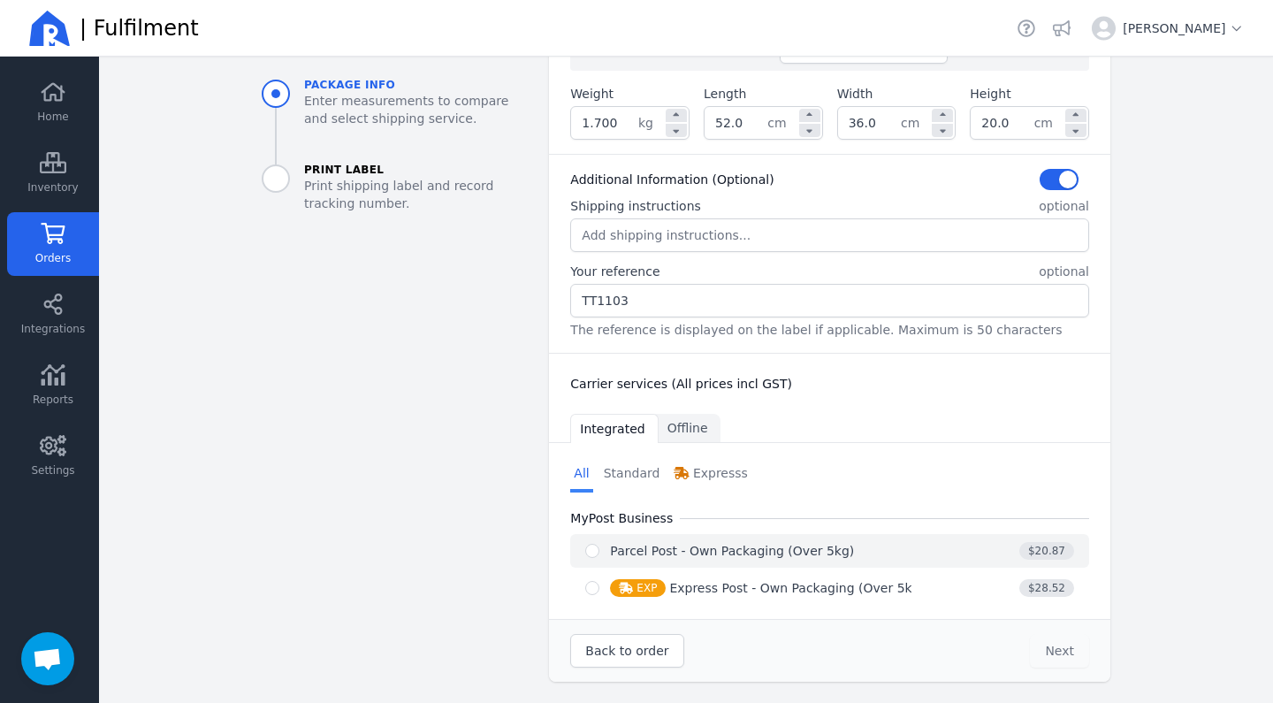
click at [722, 553] on div "Parcel Post - Own Packaging (Over 5kg)" at bounding box center [732, 551] width 244 height 18
radio input "true"
select select "0"
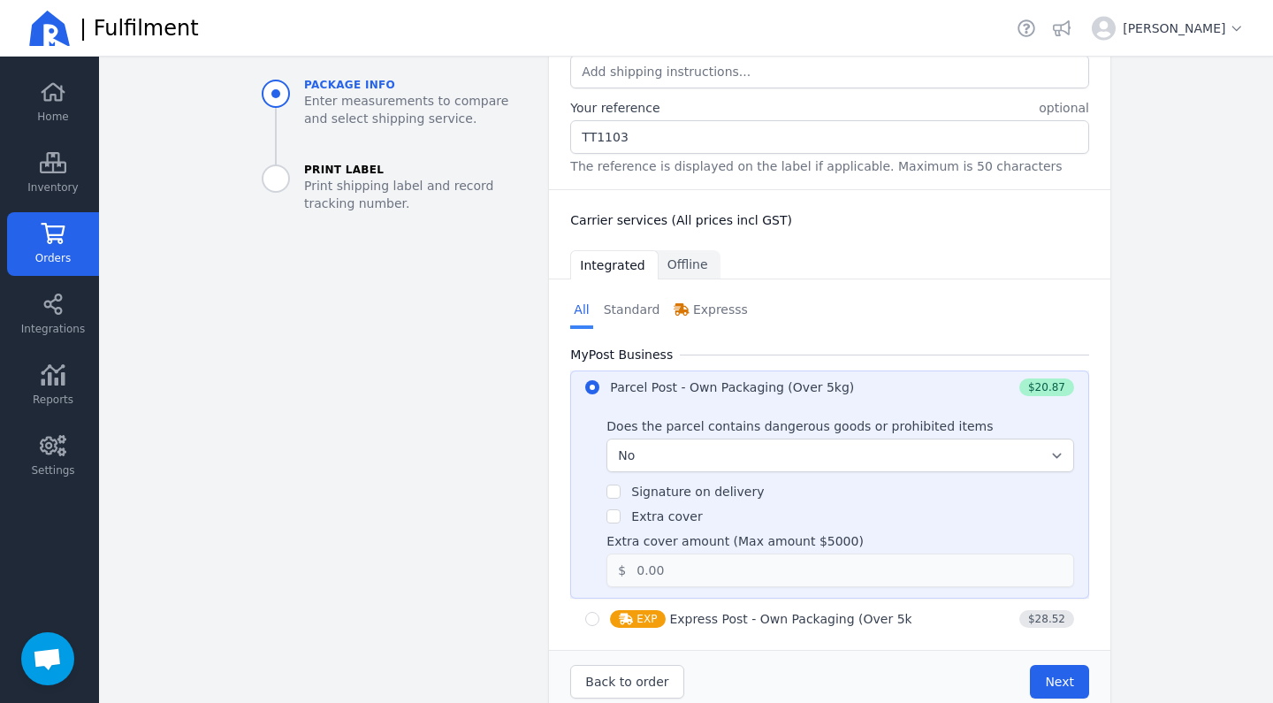
scroll to position [648, 0]
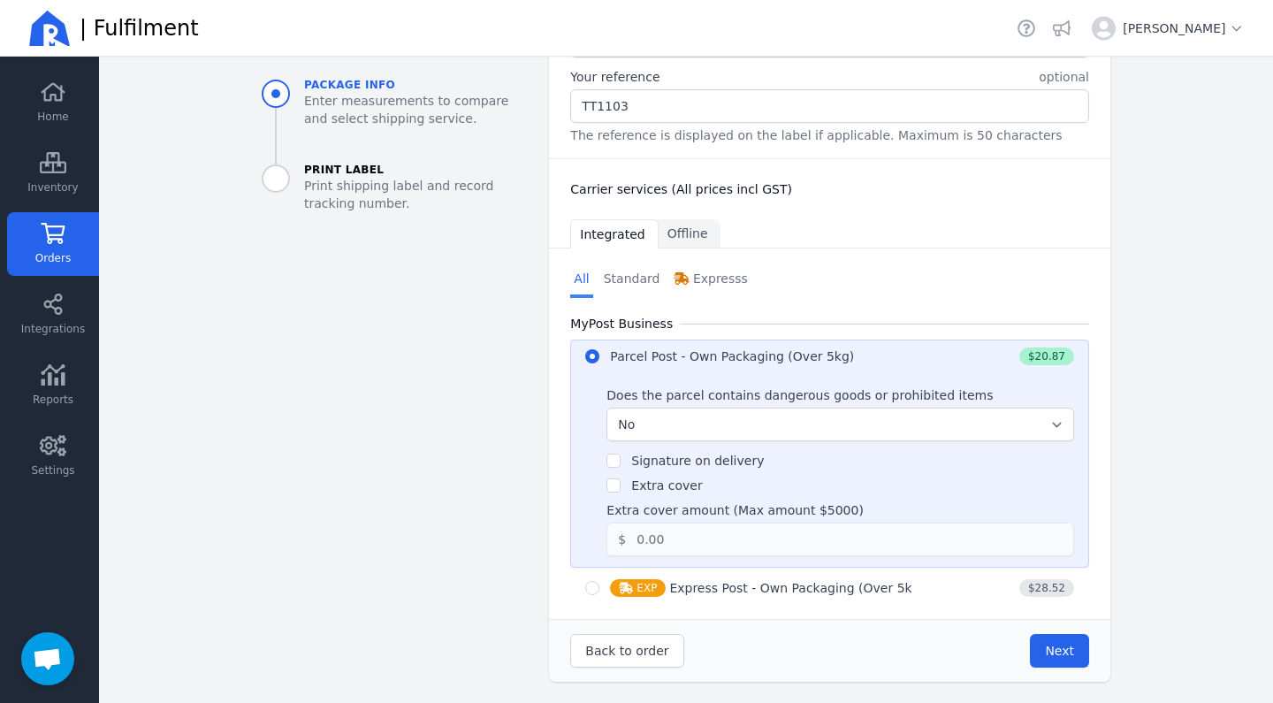
click at [655, 468] on div "Signature on delivery" at bounding box center [697, 461] width 133 height 18
click at [645, 463] on label "Signature on delivery" at bounding box center [697, 461] width 133 height 14
click at [621, 463] on input "Signature on delivery" at bounding box center [614, 461] width 14 height 14
checkbox input "true"
click at [1065, 641] on button "Next" at bounding box center [1059, 651] width 59 height 34
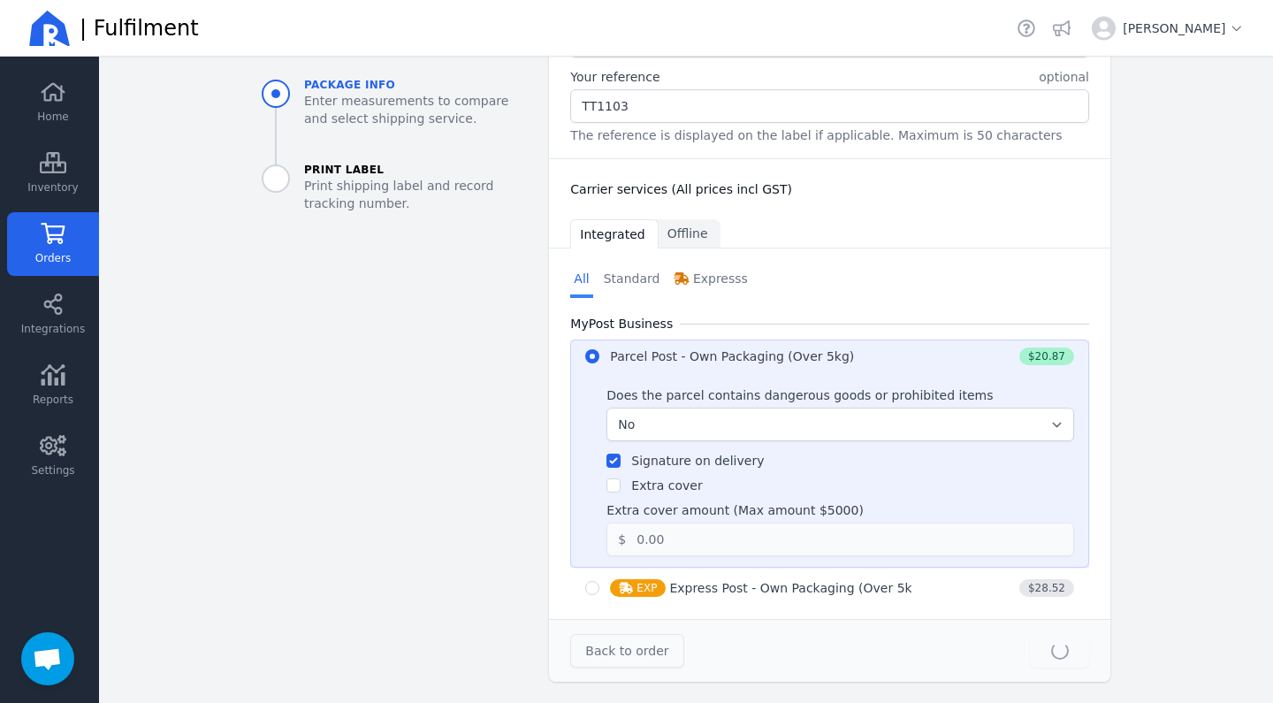
type input "52.0"
type input "36.0"
type input "20.0"
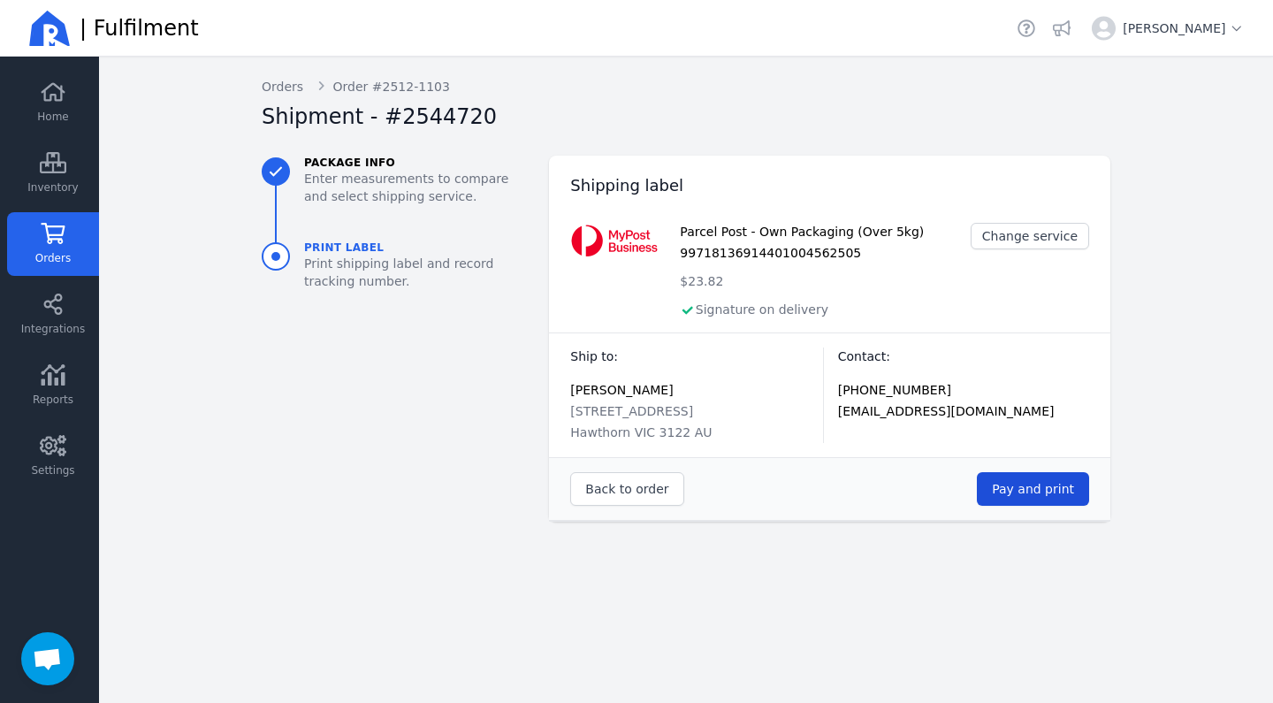
click at [1043, 489] on span "Pay and print" at bounding box center [1033, 489] width 82 height 14
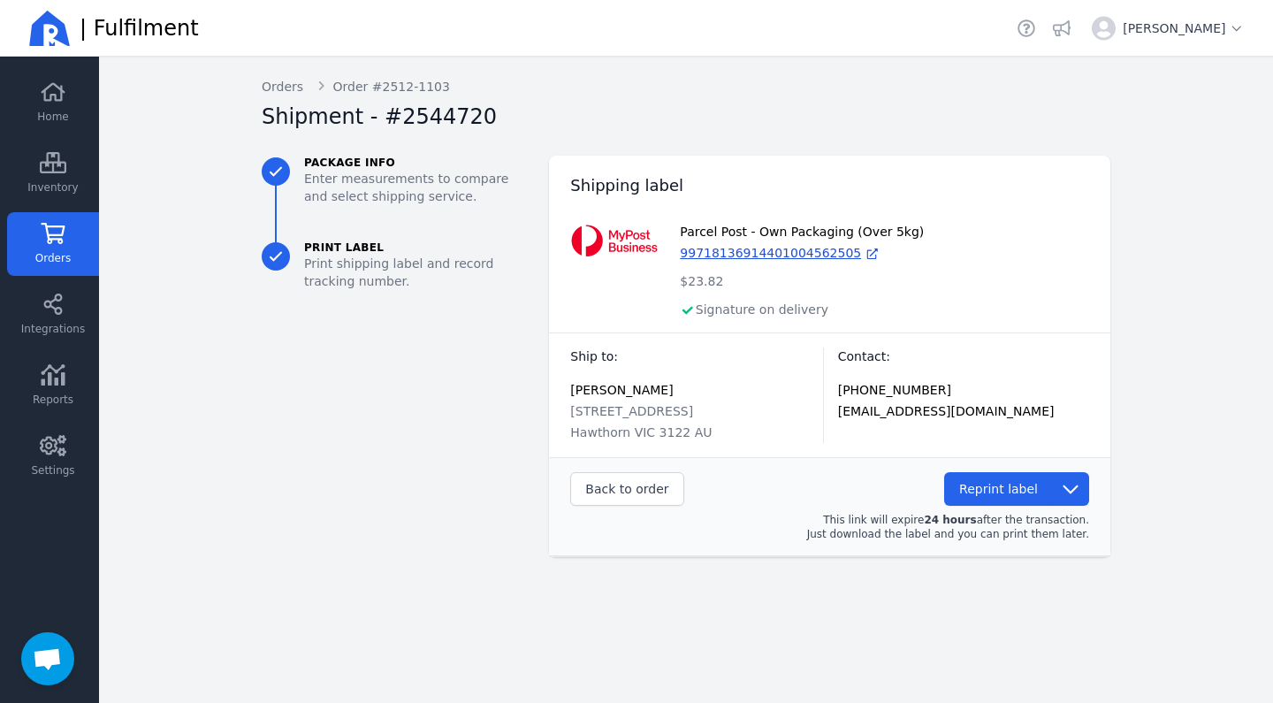
click at [293, 96] on div "Back Orders Order #2512-1103 Shipment - #2544720" at bounding box center [686, 110] width 849 height 64
click at [281, 95] on link "Orders" at bounding box center [283, 87] width 42 height 18
